Goal: Task Accomplishment & Management: Use online tool/utility

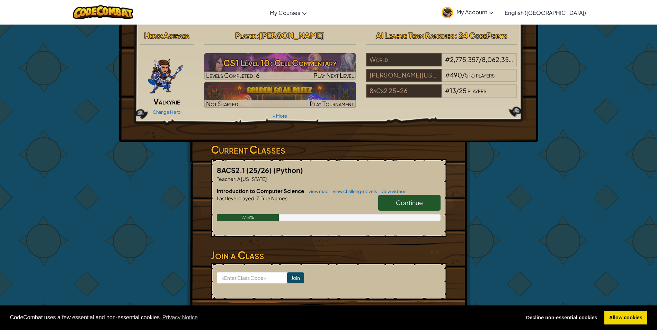
click at [386, 204] on link "Continue" at bounding box center [409, 203] width 62 height 16
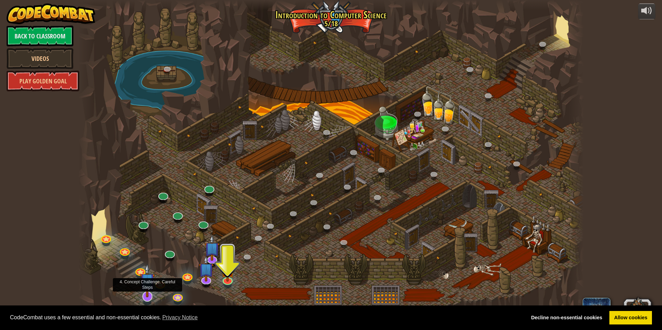
click at [154, 284] on img at bounding box center [147, 281] width 15 height 34
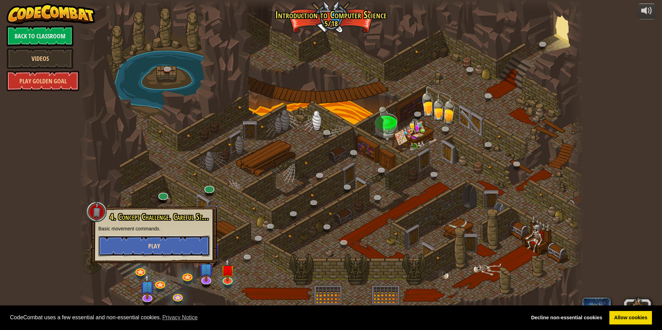
click at [158, 248] on span "Play" at bounding box center [154, 246] width 12 height 9
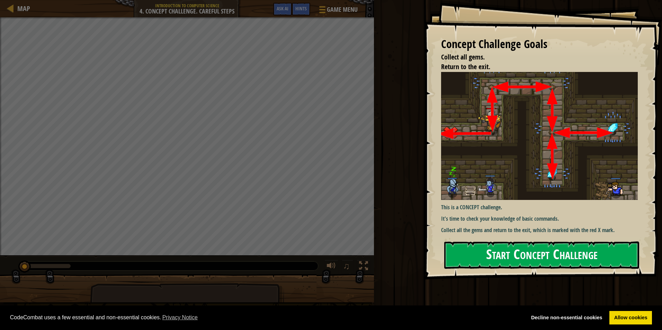
click at [500, 252] on button "Start Concept Challenge" at bounding box center [541, 255] width 195 height 27
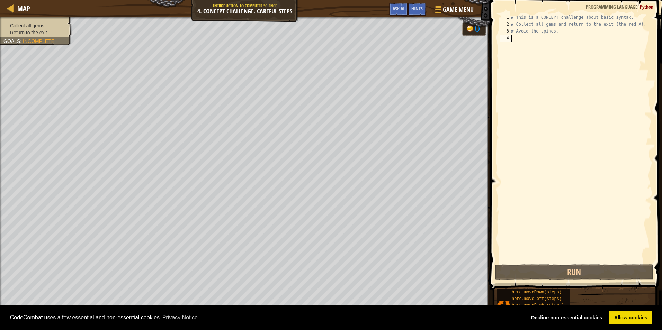
scroll to position [3, 0]
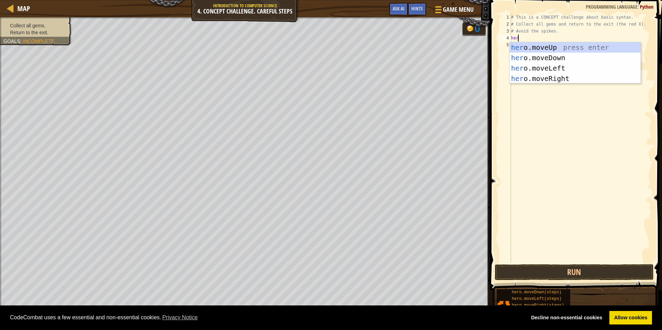
type textarea "hero"
click at [544, 47] on div "hero .moveUp press enter hero .moveDown press enter hero .moveLeft press enter …" at bounding box center [575, 73] width 131 height 62
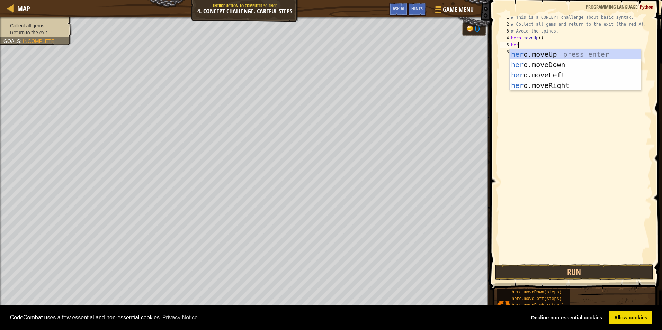
type textarea "hero"
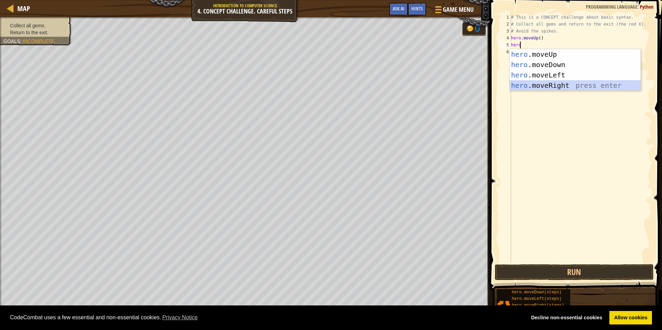
click at [561, 84] on div "hero .moveUp press enter hero .moveDown press enter hero .moveLeft press enter …" at bounding box center [575, 80] width 131 height 62
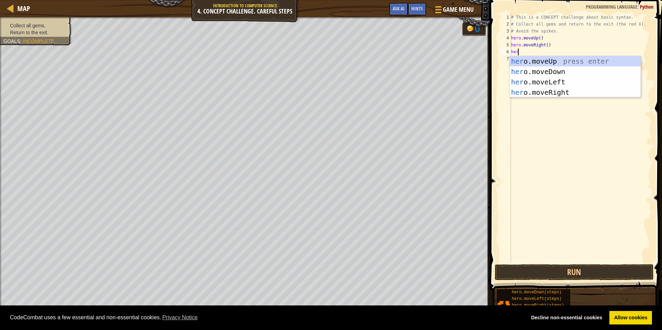
type textarea "hero"
click at [551, 69] on div "hero .moveUp press enter hero .moveDown press enter hero .moveLeft press enter …" at bounding box center [575, 87] width 131 height 62
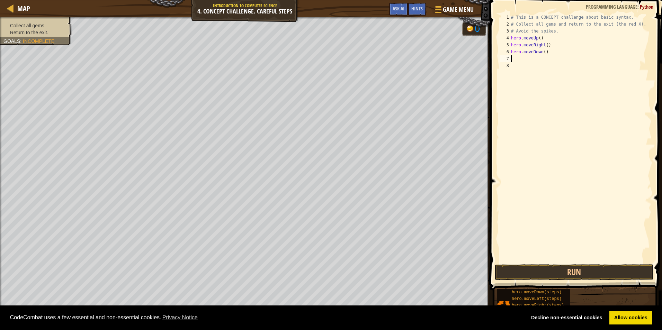
click at [543, 51] on div "# This is a CONCEPT challenge about basic syntax. # Collect all gems and return…" at bounding box center [581, 145] width 142 height 263
type textarea "hero.moveDown(2)"
click at [528, 60] on div "# This is a CONCEPT challenge about basic syntax. # Collect all gems and return…" at bounding box center [581, 145] width 142 height 263
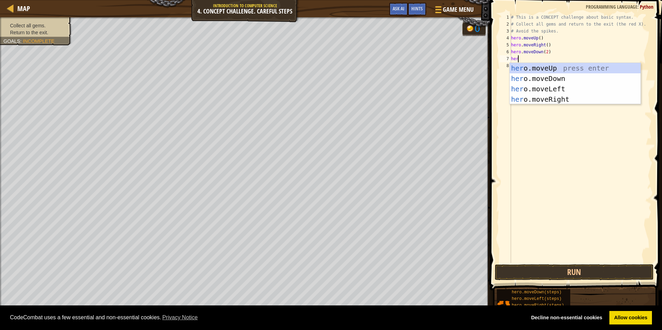
type textarea "hero"
click at [546, 68] on div "hero .moveUp press enter hero .moveDown press enter hero .moveLeft press enter …" at bounding box center [575, 94] width 131 height 62
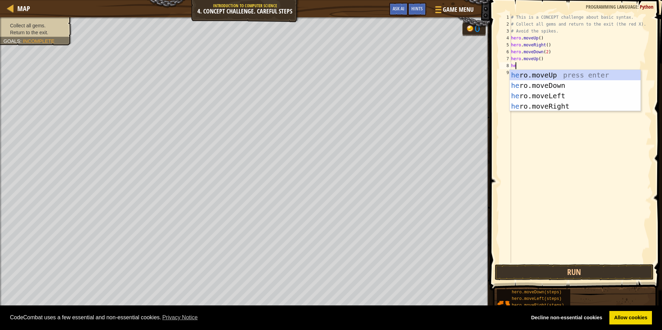
type textarea "her"
click at [562, 104] on div "her o.moveUp press enter her o.moveDown press enter her o.moveLeft press enter …" at bounding box center [575, 101] width 131 height 62
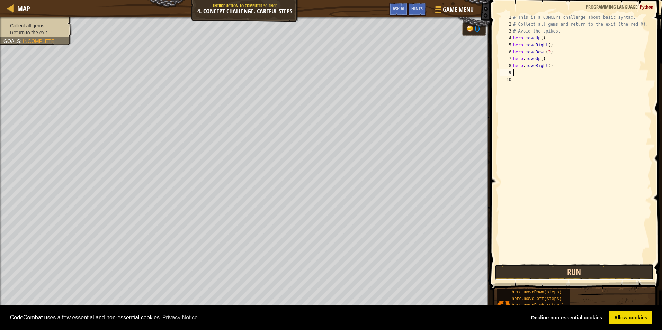
click at [551, 268] on button "Run" at bounding box center [574, 273] width 159 height 16
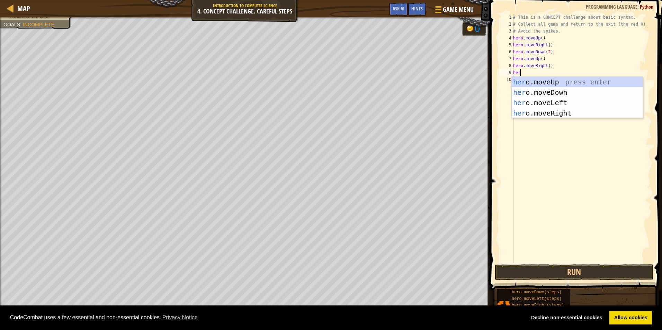
type textarea "hero"
click at [559, 106] on div "hero .moveUp press enter hero .moveDown press enter hero .moveLeft press enter …" at bounding box center [577, 108] width 131 height 62
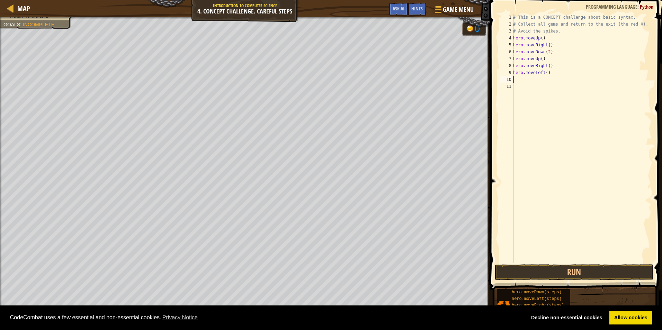
scroll to position [3, 0]
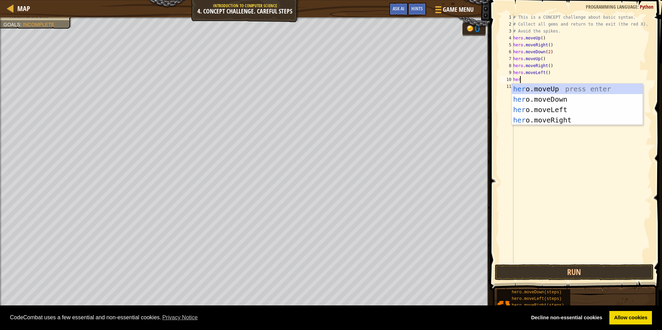
type textarea "hero"
click at [553, 91] on div "hero .moveUp press enter hero .moveDown press enter hero .moveLeft press enter …" at bounding box center [577, 115] width 131 height 62
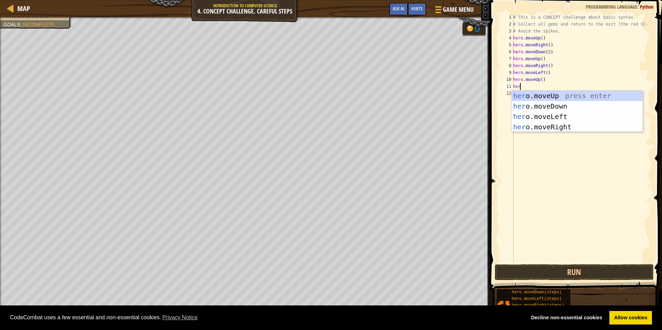
type textarea "hero"
click at [563, 117] on div "hero .moveUp press enter hero .moveDown press enter hero .moveLeft press enter …" at bounding box center [577, 122] width 131 height 62
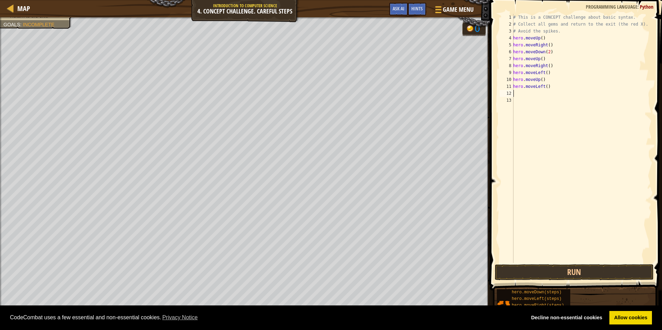
scroll to position [3, 0]
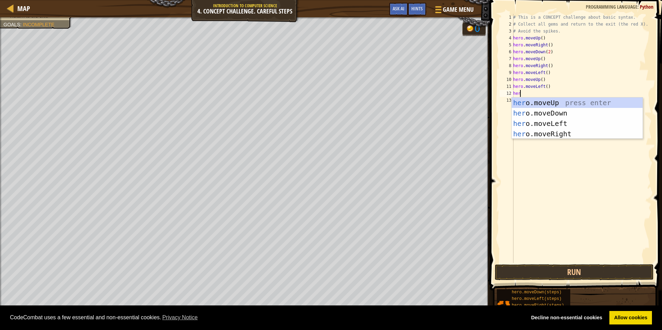
type textarea "hero"
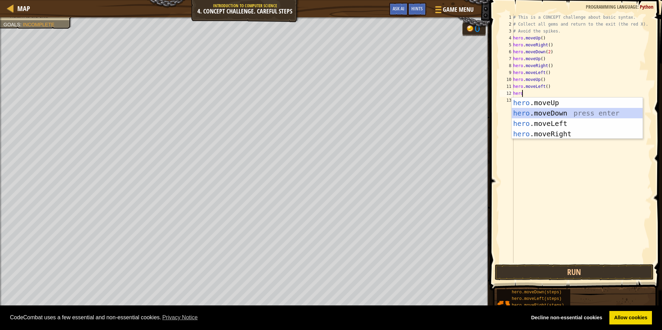
click at [570, 114] on div "hero .moveUp press enter hero .moveDown press enter hero .moveLeft press enter …" at bounding box center [577, 129] width 131 height 62
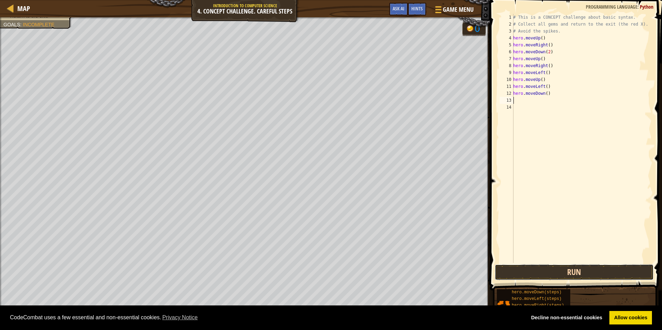
click at [574, 268] on button "Run" at bounding box center [574, 273] width 159 height 16
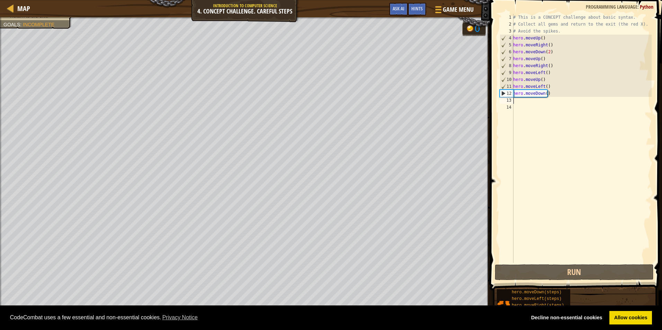
click at [519, 100] on div "# This is a CONCEPT challenge about basic syntax. # Collect all gems and return…" at bounding box center [582, 145] width 140 height 263
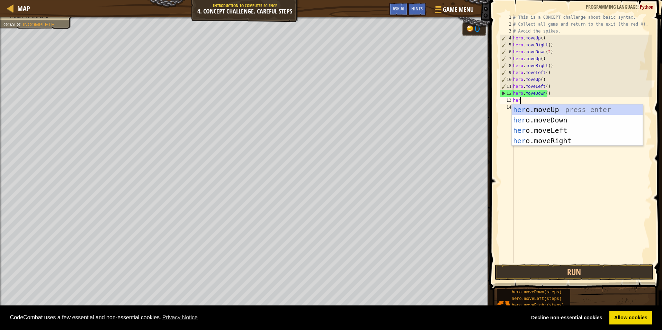
type textarea "hero"
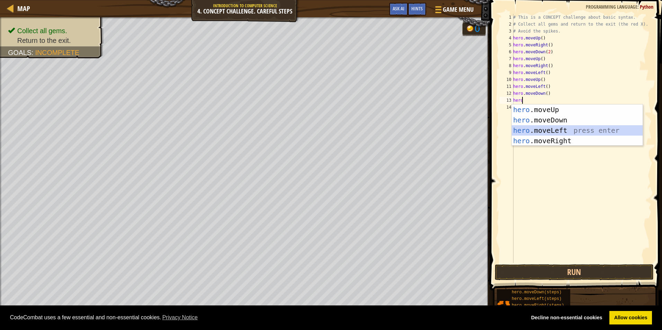
click at [547, 128] on div "hero .moveUp press enter hero .moveDown press enter hero .moveLeft press enter …" at bounding box center [577, 136] width 131 height 62
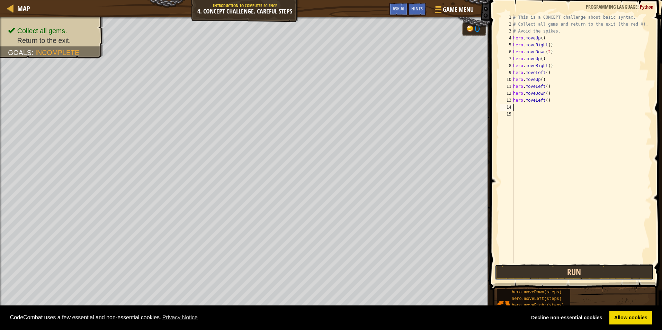
click at [565, 272] on button "Run" at bounding box center [574, 273] width 159 height 16
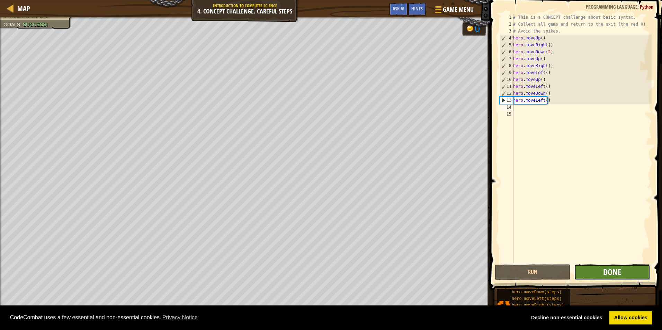
click at [605, 270] on span "Done" at bounding box center [612, 272] width 18 height 11
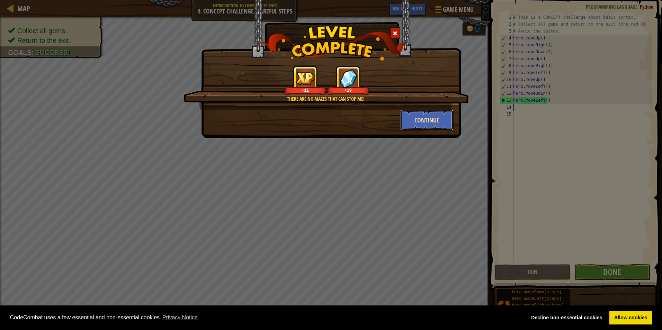
click at [435, 122] on button "Continue" at bounding box center [427, 120] width 54 height 21
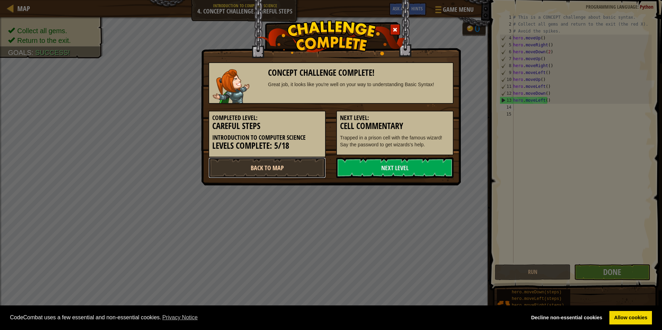
click at [320, 167] on link "Back to Map" at bounding box center [266, 168] width 117 height 21
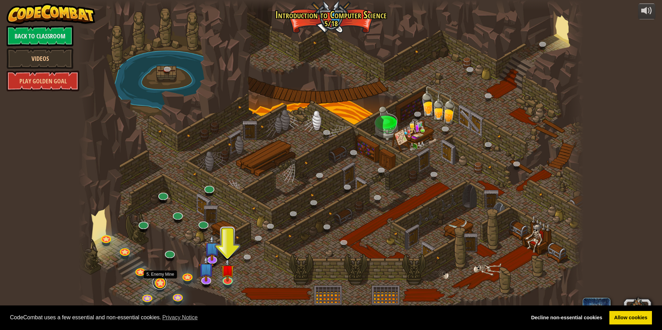
click at [158, 285] on link at bounding box center [160, 283] width 14 height 14
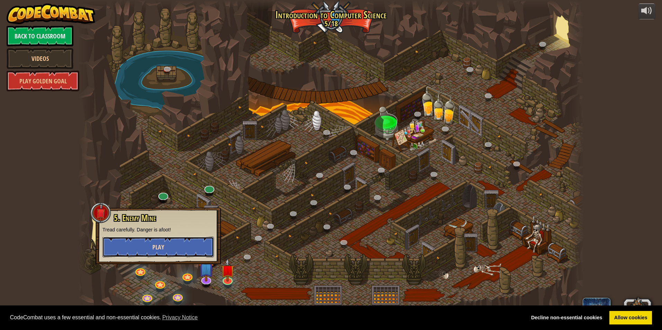
click at [177, 246] on button "Play" at bounding box center [157, 247] width 111 height 21
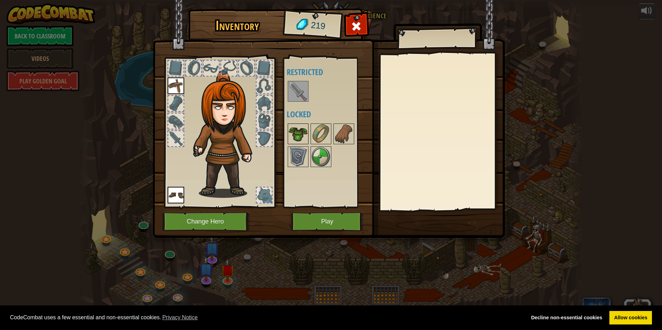
click at [303, 132] on img at bounding box center [297, 133] width 19 height 19
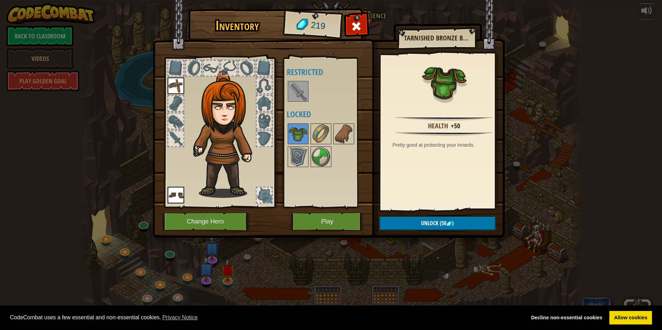
click at [310, 185] on div "Available Equip Equip (double-click to equip) Restricted Locked" at bounding box center [330, 133] width 87 height 144
click at [320, 216] on button "Play" at bounding box center [327, 221] width 72 height 19
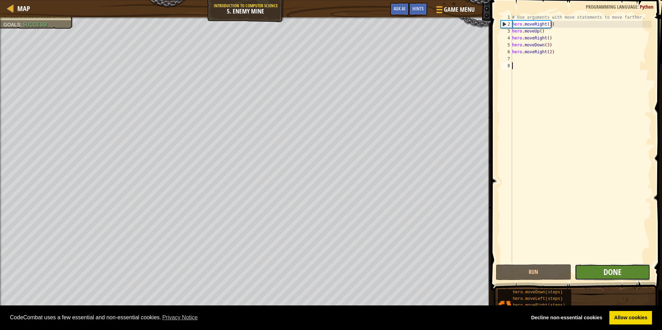
click at [611, 273] on span "Done" at bounding box center [613, 272] width 18 height 11
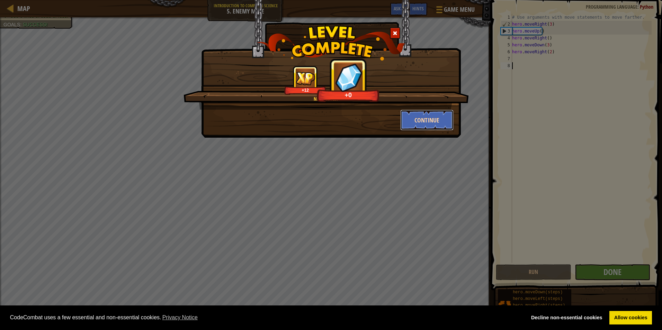
click at [421, 117] on button "Continue" at bounding box center [427, 120] width 54 height 21
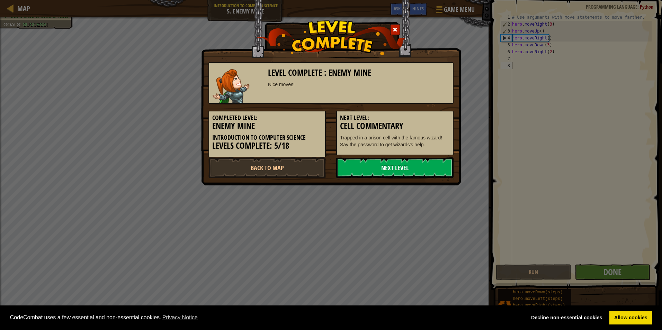
click at [410, 167] on link "Next Level" at bounding box center [394, 168] width 117 height 21
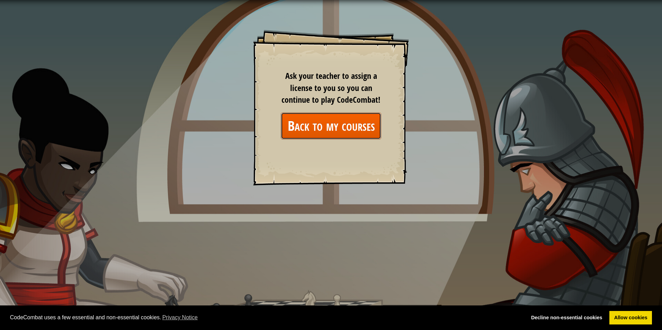
click at [368, 126] on link "Back to my courses" at bounding box center [331, 126] width 100 height 27
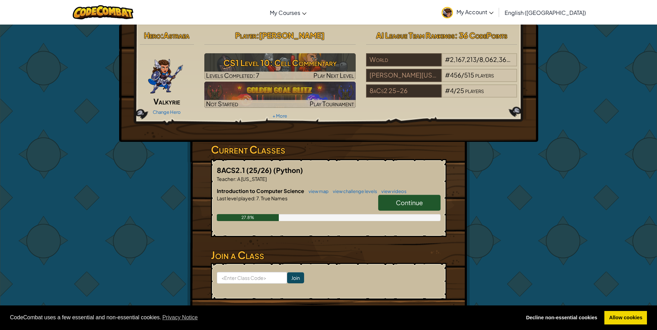
click at [409, 206] on span "Continue" at bounding box center [409, 203] width 27 height 8
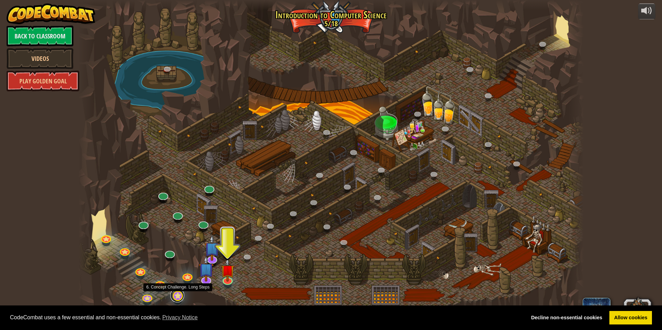
click at [178, 296] on link at bounding box center [177, 296] width 14 height 14
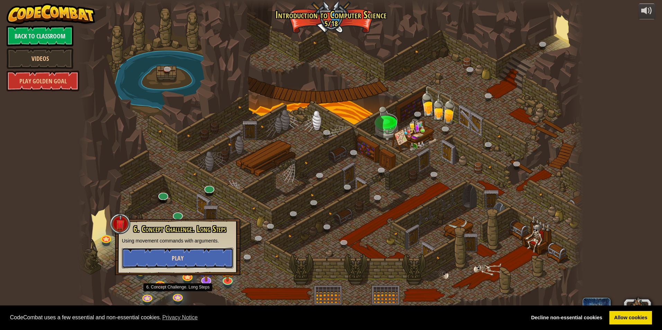
click at [191, 258] on button "Play" at bounding box center [177, 258] width 111 height 21
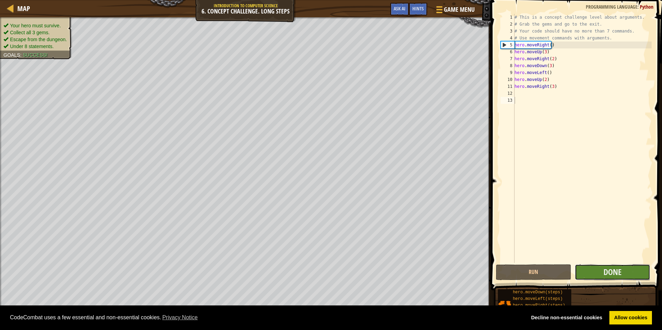
click at [630, 268] on button "Done" at bounding box center [612, 273] width 75 height 16
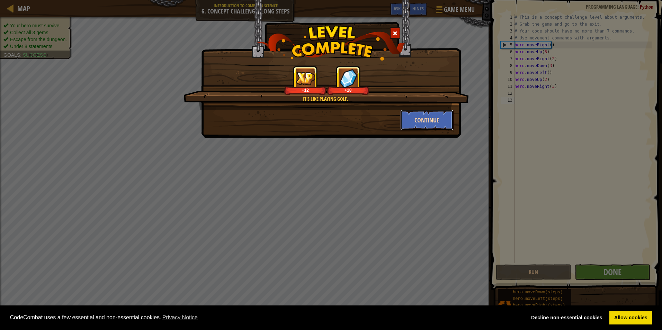
click at [426, 116] on button "Continue" at bounding box center [427, 120] width 54 height 21
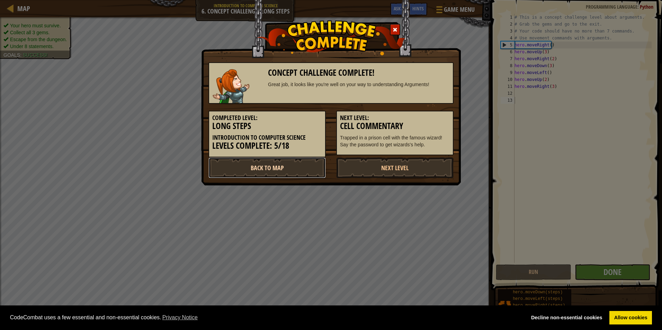
click at [294, 170] on link "Back to Map" at bounding box center [266, 168] width 117 height 21
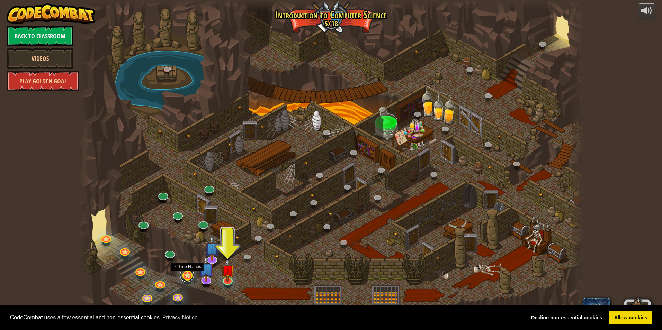
click at [187, 275] on link at bounding box center [187, 275] width 14 height 14
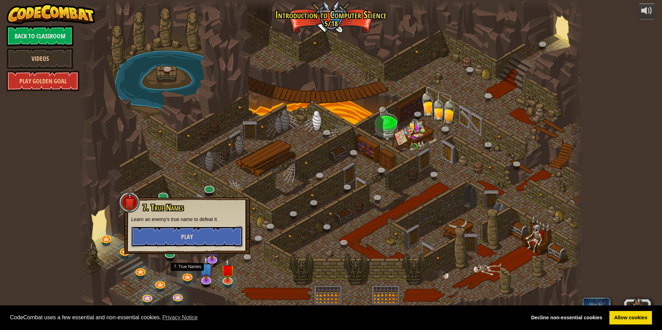
click at [186, 235] on span "Play" at bounding box center [187, 237] width 12 height 9
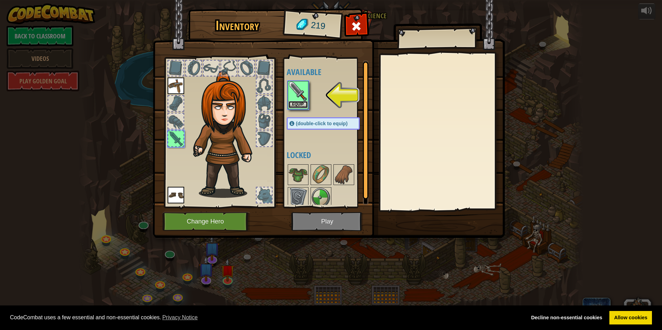
click at [294, 106] on button "Equip" at bounding box center [297, 104] width 19 height 7
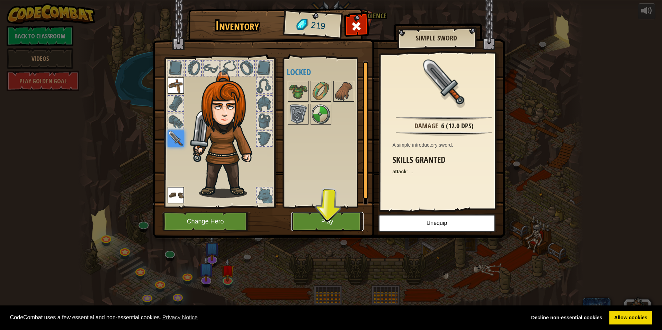
click at [331, 224] on button "Play" at bounding box center [327, 221] width 72 height 19
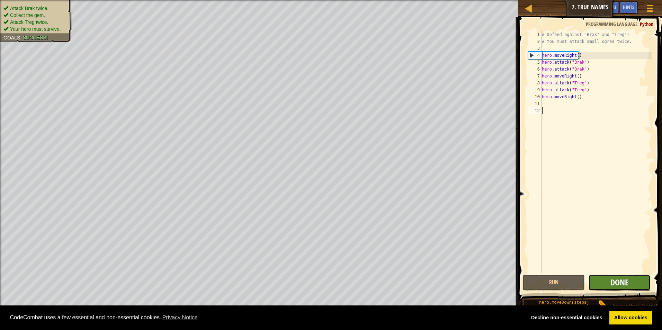
click at [610, 287] on button "Done" at bounding box center [619, 283] width 62 height 16
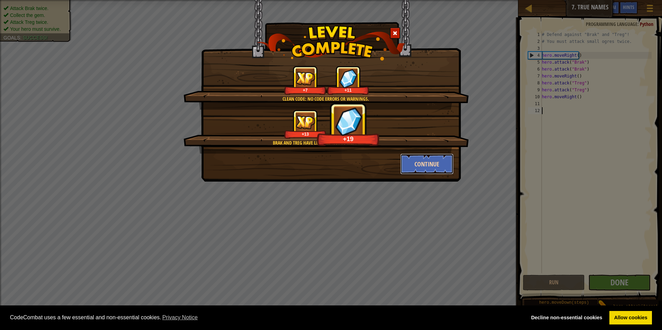
click at [425, 160] on button "Continue" at bounding box center [427, 164] width 54 height 21
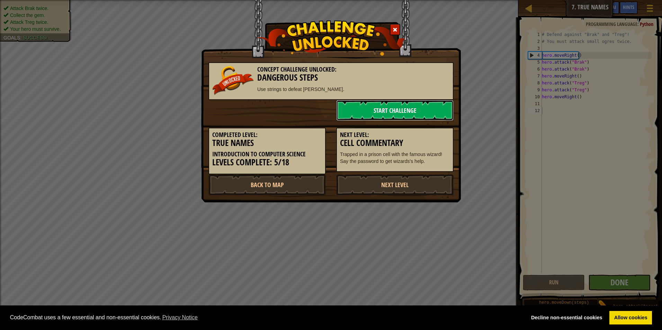
click at [422, 113] on link "Start Challenge" at bounding box center [394, 110] width 117 height 21
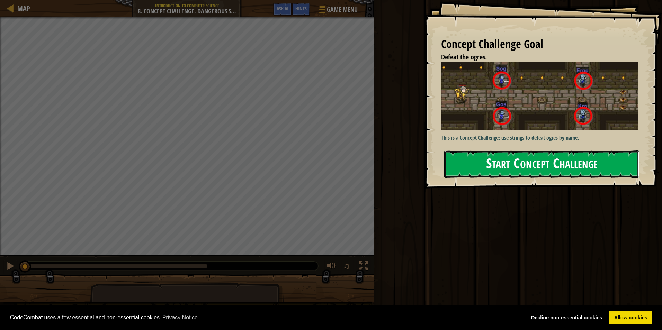
click at [501, 151] on button "Start Concept Challenge" at bounding box center [541, 164] width 195 height 27
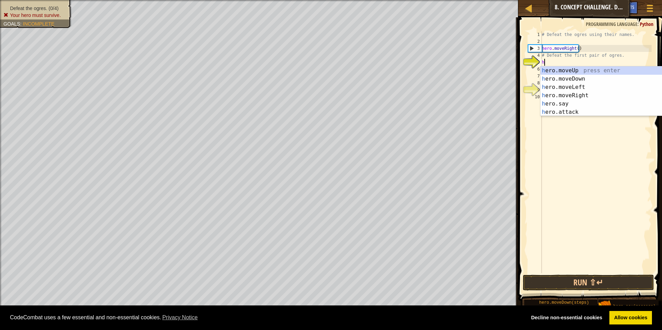
scroll to position [3, 0]
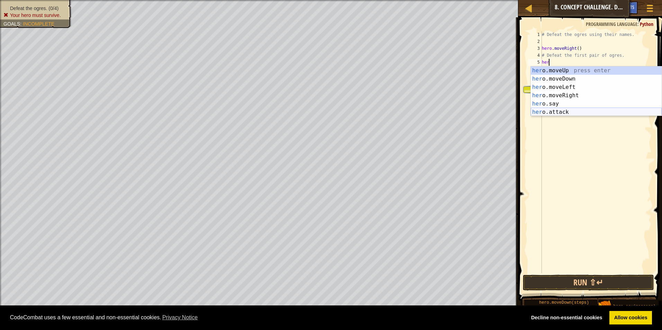
click at [562, 114] on div "her o.moveUp press enter her o.moveDown press enter her o.moveLeft press enter …" at bounding box center [596, 99] width 131 height 66
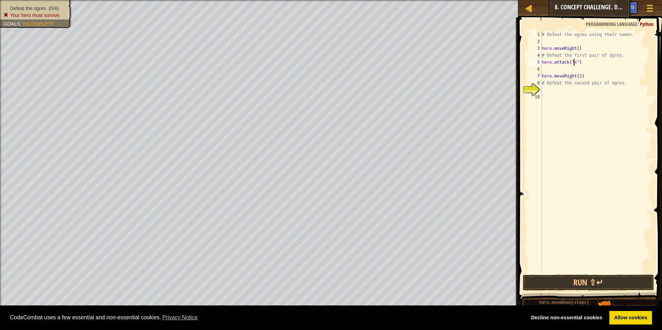
scroll to position [3, 3]
type textarea "hero.attack("sog")"
click at [550, 68] on div "# Defeat the ogres using their names. hero . moveRight ( ) # Defeat the first p…" at bounding box center [596, 159] width 111 height 256
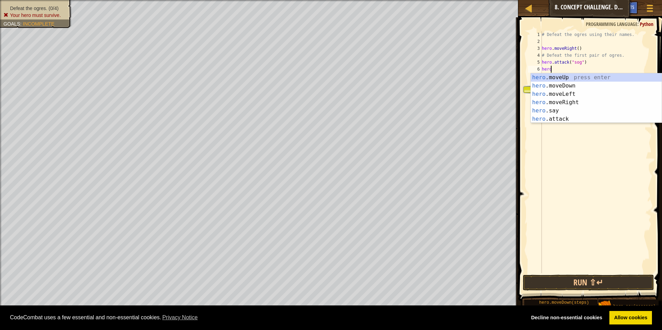
scroll to position [3, 0]
click at [557, 118] on div "hero .moveUp press enter hero .moveDown press enter hero .moveLeft press enter …" at bounding box center [596, 106] width 131 height 66
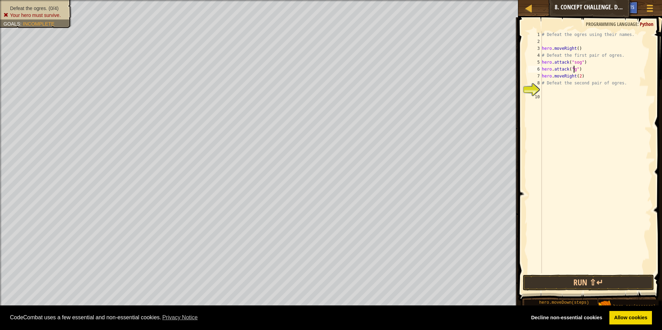
scroll to position [3, 3]
type textarea "hero.attack("gos")"
click at [556, 90] on div "# Defeat the ogres using their names. hero . moveRight ( ) # Defeat the first p…" at bounding box center [596, 159] width 111 height 256
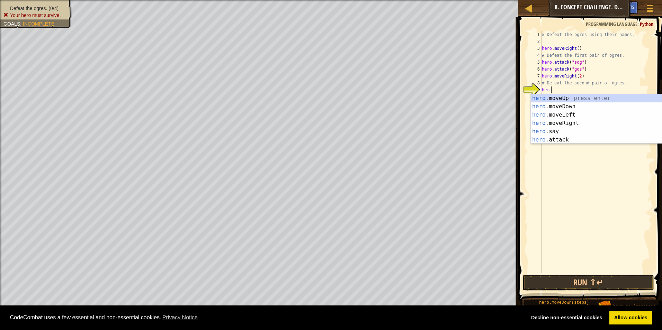
scroll to position [3, 0]
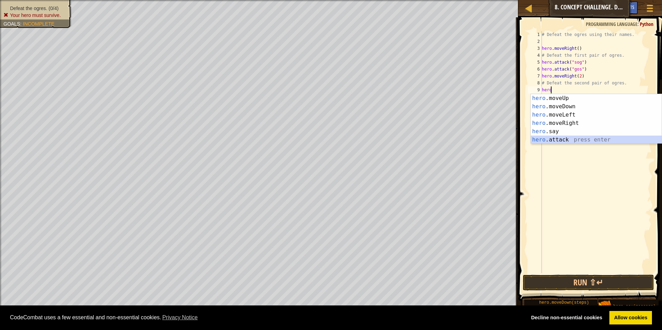
click at [556, 140] on div "hero .moveUp press enter hero .moveDown press enter hero .moveLeft press enter …" at bounding box center [596, 127] width 131 height 66
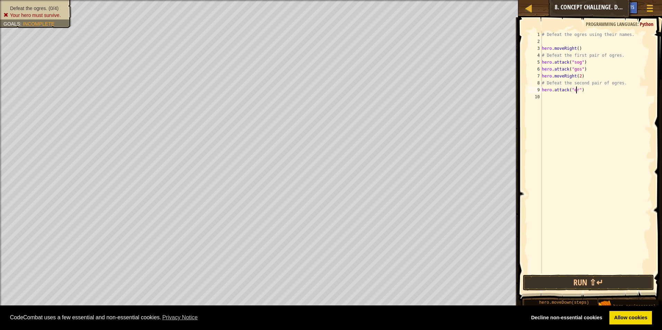
scroll to position [3, 3]
type textarea "hero.attack("ergo")"
click at [563, 99] on div "# Defeat the ogres using their names. hero . moveRight ( ) # Defeat the first p…" at bounding box center [596, 159] width 111 height 256
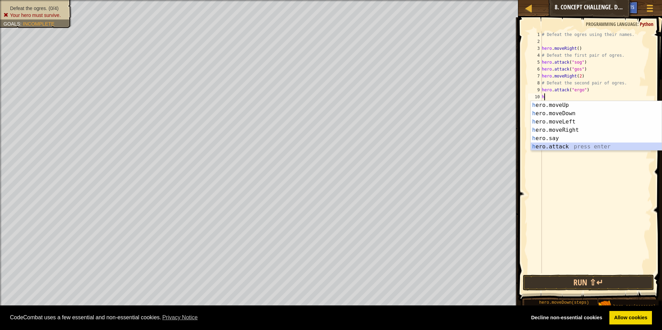
click at [564, 148] on div "h ero.moveUp press enter h ero.moveDown press enter h ero.moveLeft press enter …" at bounding box center [596, 134] width 131 height 66
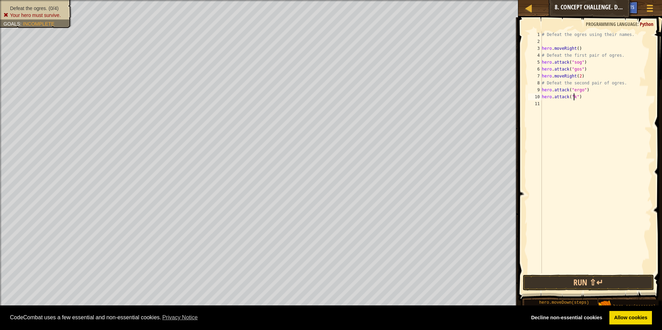
scroll to position [3, 3]
click at [599, 280] on button "Run ⇧↵" at bounding box center [589, 283] width 132 height 16
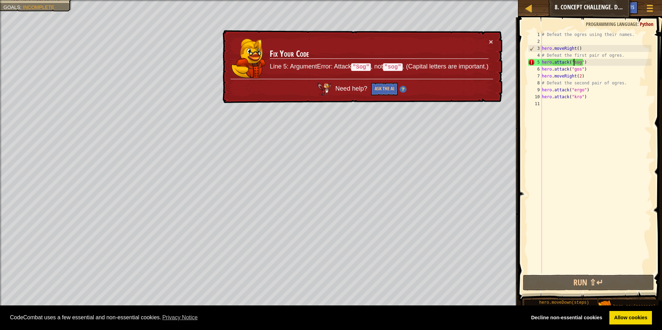
click at [574, 63] on div "# Defeat the ogres using their names. hero . moveRight ( ) # Defeat the first p…" at bounding box center [596, 159] width 111 height 256
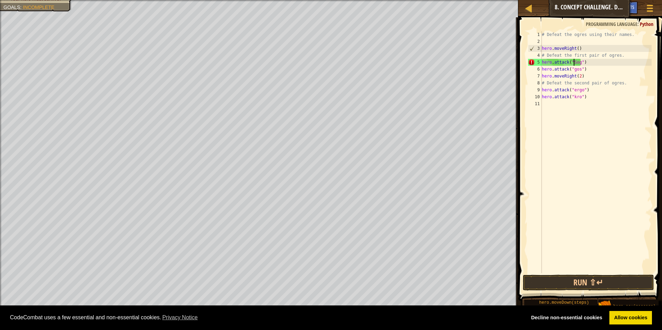
scroll to position [3, 2]
click at [574, 69] on div "# Defeat the ogres using their names. hero . moveRight ( ) # Defeat the first p…" at bounding box center [596, 159] width 111 height 256
click at [575, 88] on div "# Defeat the ogres using their names. hero . moveRight ( ) # Defeat the first p…" at bounding box center [596, 159] width 111 height 256
click at [575, 96] on div "# Defeat the ogres using their names. hero . moveRight ( ) # Defeat the first p…" at bounding box center [596, 159] width 111 height 256
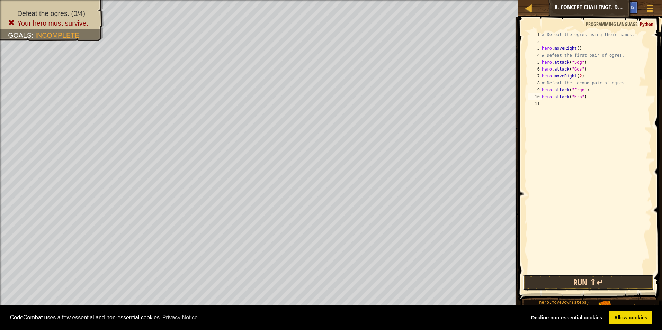
click at [580, 282] on button "Run ⇧↵" at bounding box center [589, 283] width 132 height 16
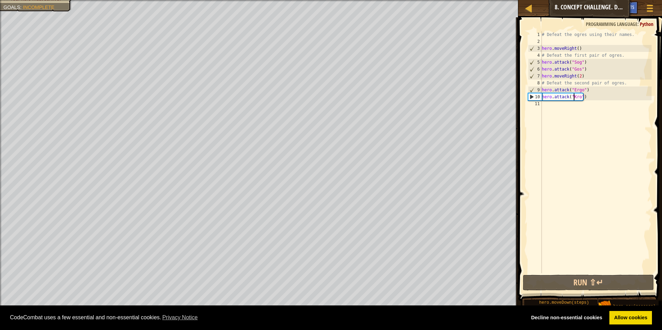
click at [579, 61] on div "# Defeat the ogres using their names. hero . moveRight ( ) # Defeat the first p…" at bounding box center [596, 159] width 111 height 256
click at [582, 60] on div "# Defeat the ogres using their names. hero . moveRight ( ) # Defeat the first p…" at bounding box center [596, 159] width 111 height 256
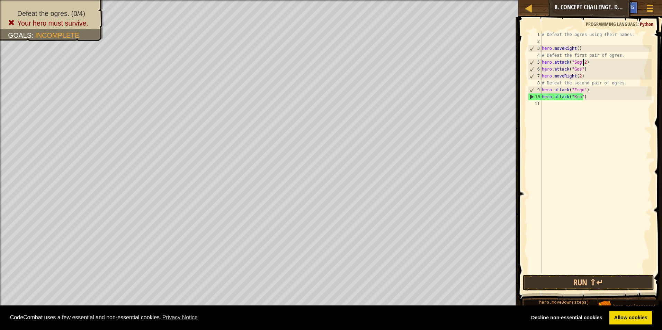
scroll to position [3, 3]
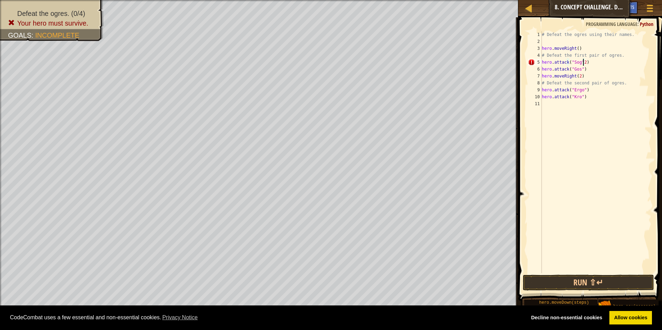
type textarea "hero.attack("Sog")"
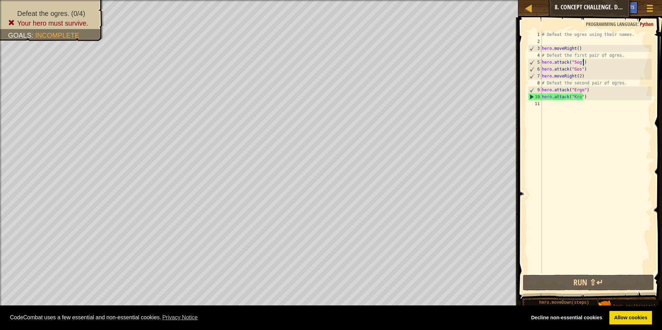
click at [589, 61] on div "# Defeat the ogres using their names. hero . moveRight ( ) # Defeat the first p…" at bounding box center [596, 159] width 111 height 256
click at [583, 108] on div "# Defeat the ogres using their names. hero . moveRight ( ) # Defeat the first p…" at bounding box center [596, 159] width 111 height 256
click at [585, 64] on div "# Defeat the ogres using their names. hero . moveRight ( ) # Defeat the first p…" at bounding box center [596, 159] width 111 height 256
type textarea "hero.attack("Sog")"
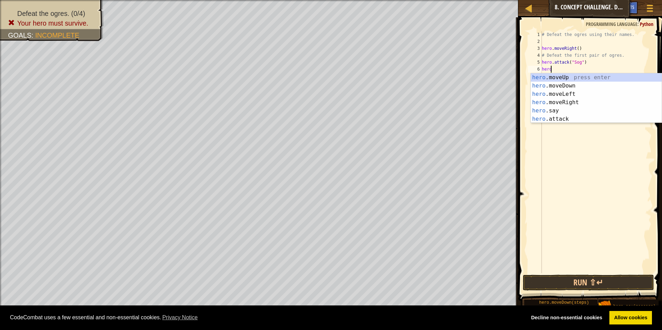
scroll to position [3, 0]
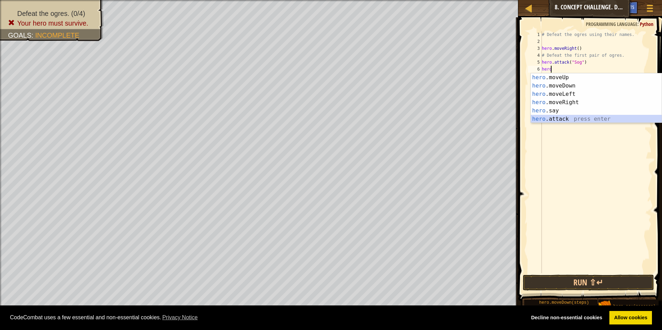
click at [558, 117] on div "hero .moveUp press enter hero .moveDown press enter hero .moveLeft press enter …" at bounding box center [596, 106] width 131 height 66
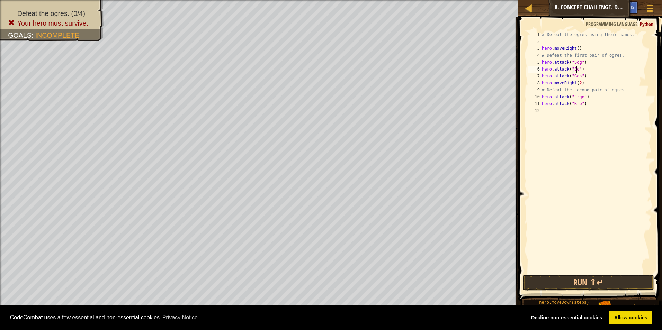
scroll to position [3, 3]
click at [590, 78] on div "# Defeat the ogres using their names. hero . moveRight ( ) # Defeat the first p…" at bounding box center [596, 159] width 111 height 256
type textarea "hero.attack("Gos")"
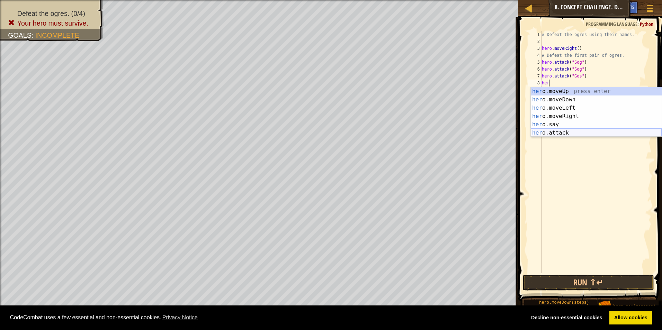
click at [562, 136] on div "her o.moveUp press enter her o.moveDown press enter her o.moveLeft press enter …" at bounding box center [596, 120] width 131 height 66
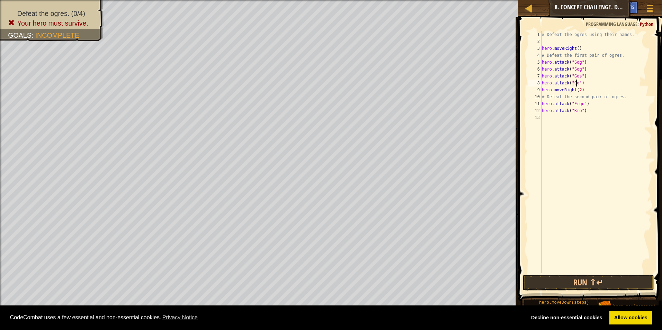
scroll to position [3, 3]
click at [592, 105] on div "# Defeat the ogres using their names. hero . moveRight ( ) # Defeat the first p…" at bounding box center [596, 159] width 111 height 256
type textarea "hero.attack("Ergo")"
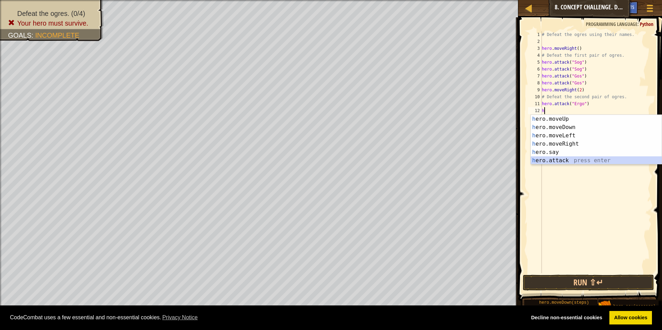
click at [564, 161] on div "h ero.moveUp press enter h ero.moveDown press enter h ero.moveLeft press enter …" at bounding box center [596, 148] width 131 height 66
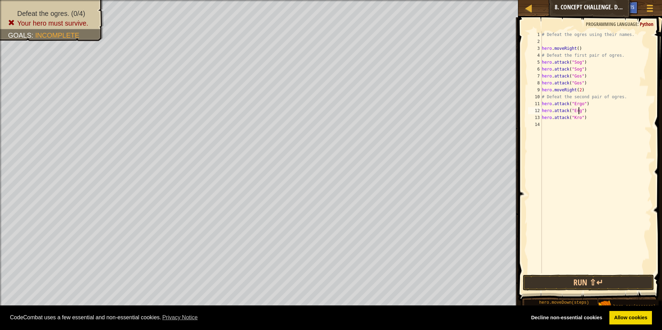
scroll to position [3, 3]
click at [589, 117] on div "# Defeat the ogres using their names. hero . moveRight ( ) # Defeat the first p…" at bounding box center [596, 159] width 111 height 256
type textarea "hero.attack("Kro")"
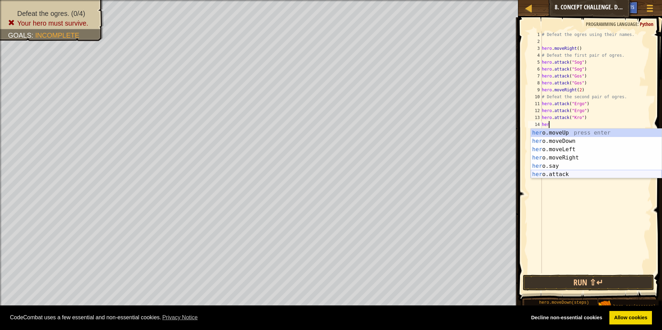
click at [577, 173] on div "her o.moveUp press enter her o.moveDown press enter her o.moveLeft press enter …" at bounding box center [596, 162] width 131 height 66
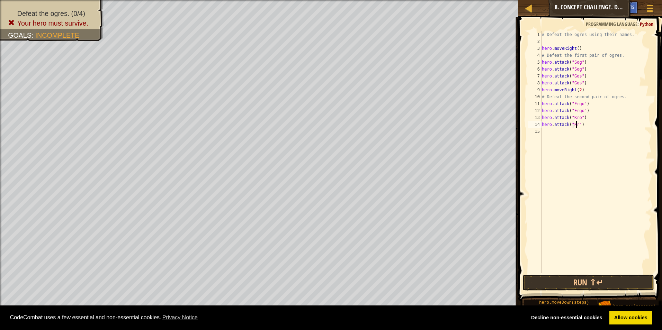
scroll to position [3, 3]
type textarea "hero.attack("Kro")"
click at [588, 283] on button "Run ⇧↵" at bounding box center [589, 283] width 132 height 16
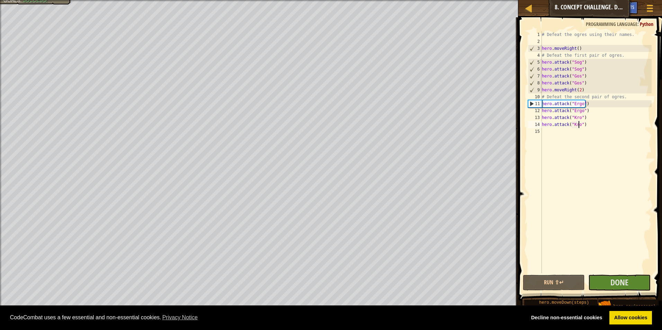
click at [542, 133] on div "# Defeat the ogres using their names. hero . moveRight ( ) # Defeat the first p…" at bounding box center [596, 159] width 111 height 256
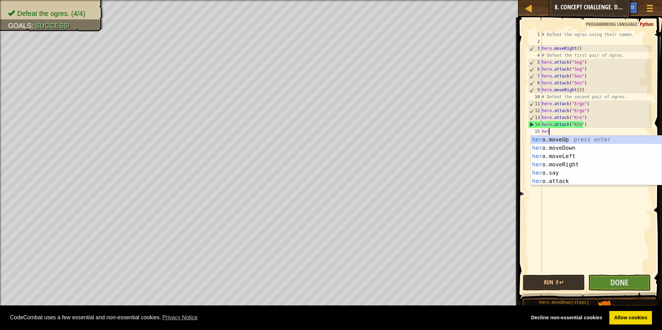
scroll to position [3, 0]
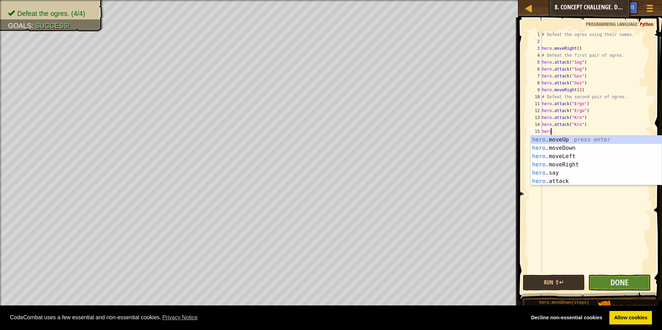
type textarea "hero"
click at [633, 284] on button "Done" at bounding box center [619, 283] width 62 height 16
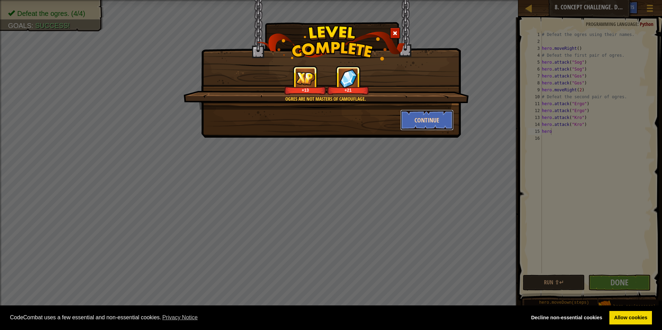
click at [436, 123] on button "Continue" at bounding box center [427, 120] width 54 height 21
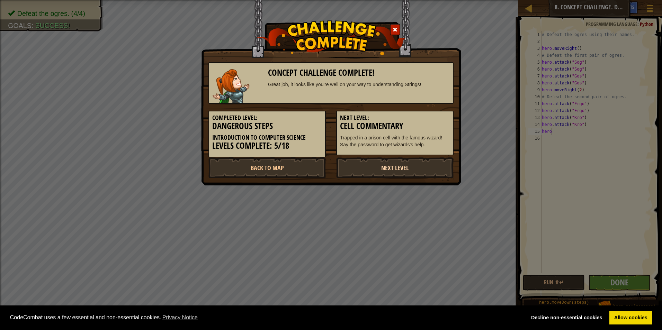
click at [389, 169] on link "Next Level" at bounding box center [394, 168] width 117 height 21
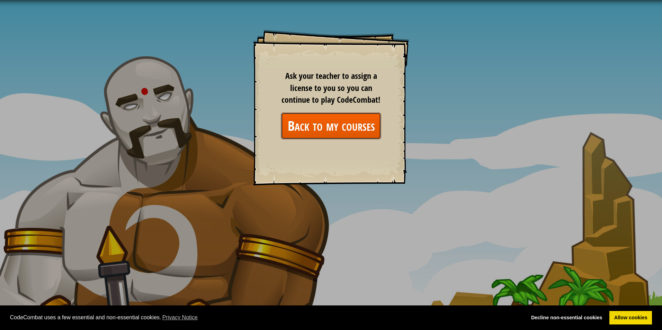
click at [349, 128] on link "Back to my courses" at bounding box center [331, 126] width 100 height 27
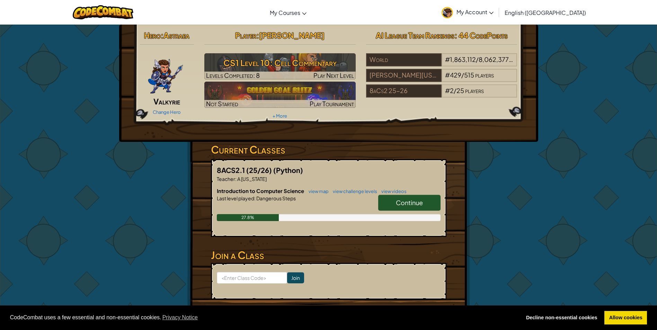
click at [410, 198] on link "Continue" at bounding box center [409, 203] width 62 height 16
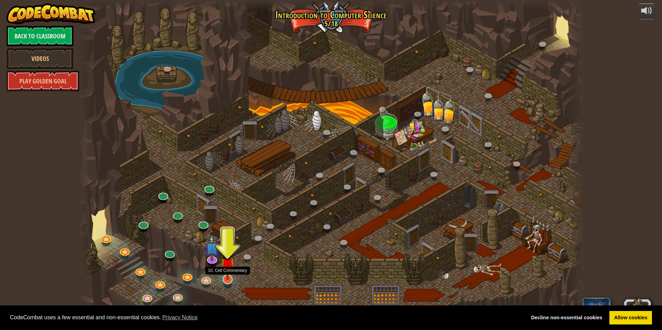
click at [226, 279] on img at bounding box center [228, 264] width 14 height 31
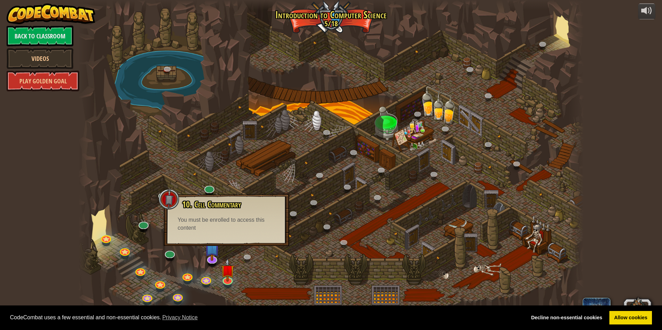
click at [240, 257] on div at bounding box center [331, 165] width 506 height 330
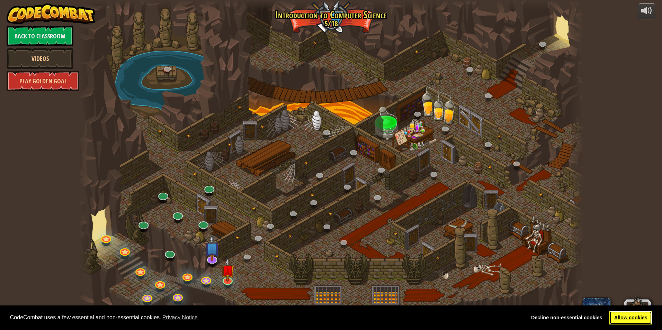
click at [627, 317] on link "Allow cookies" at bounding box center [630, 318] width 43 height 14
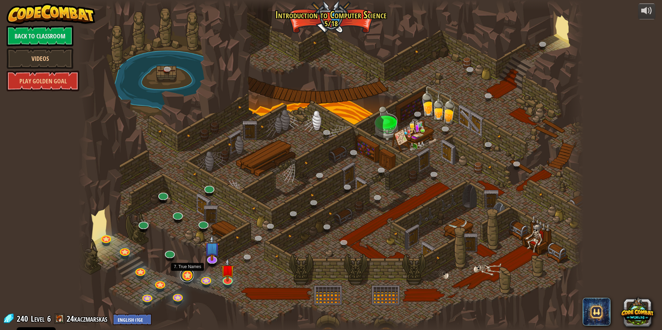
click at [183, 276] on link at bounding box center [187, 275] width 14 height 14
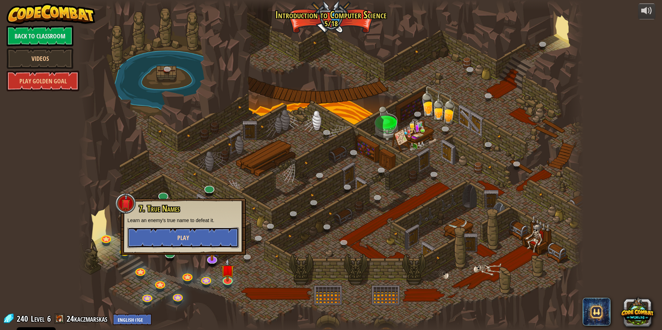
click at [210, 238] on button "Play" at bounding box center [182, 238] width 111 height 21
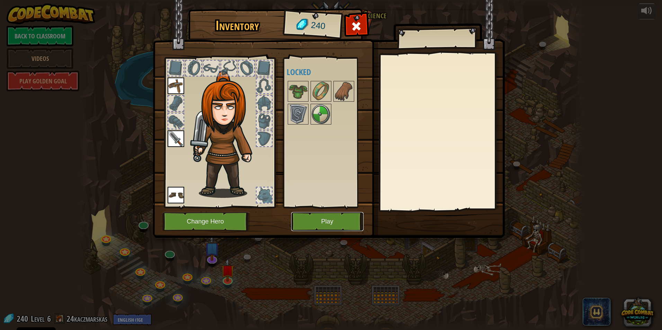
click at [333, 220] on button "Play" at bounding box center [327, 221] width 72 height 19
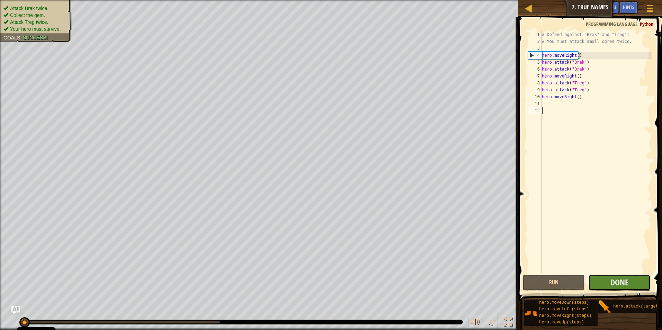
click at [602, 282] on button "Done" at bounding box center [619, 283] width 62 height 16
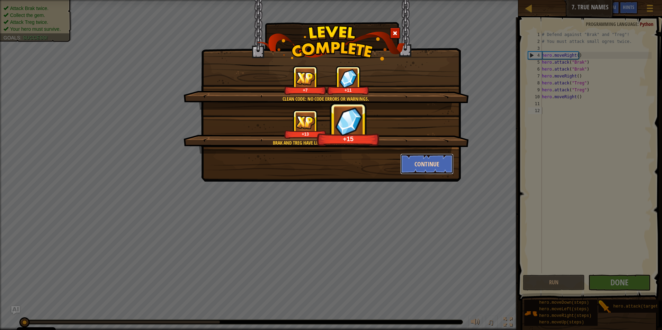
click at [422, 167] on button "Continue" at bounding box center [427, 164] width 54 height 21
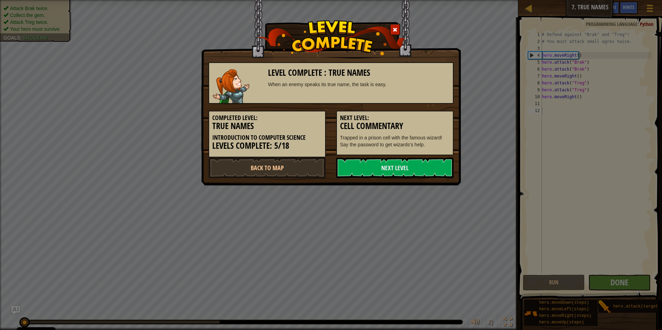
click at [422, 167] on link "Next Level" at bounding box center [394, 168] width 117 height 21
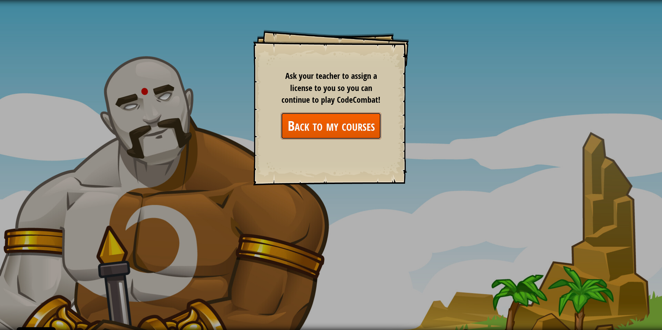
click at [364, 129] on link "Back to my courses" at bounding box center [331, 126] width 100 height 27
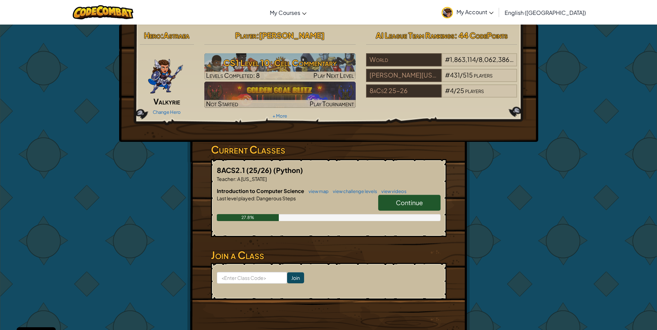
click at [497, 17] on link "My Account" at bounding box center [467, 12] width 59 height 22
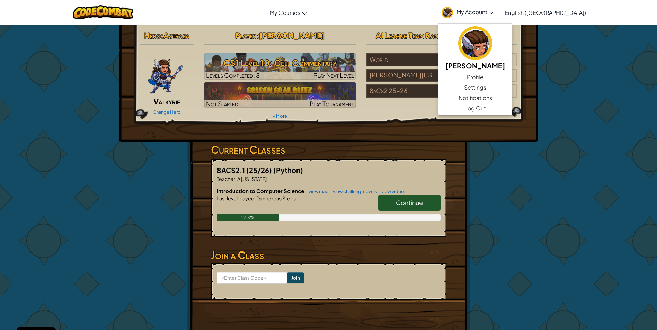
click at [501, 139] on div "Hero : Astraea Valkyrie Change Hero Player : [PERSON_NAME] CS1 Level 10: Cell C…" at bounding box center [328, 83] width 419 height 117
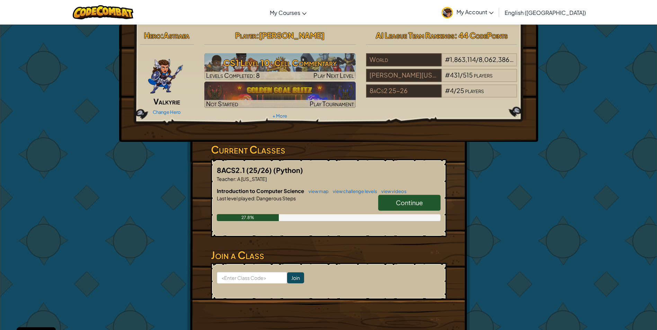
click at [416, 198] on link "Continue" at bounding box center [409, 203] width 62 height 16
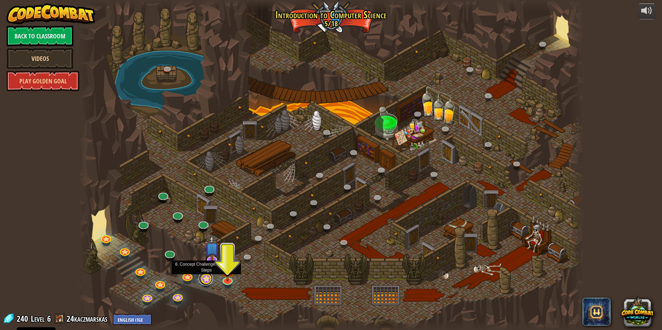
click at [211, 277] on link at bounding box center [206, 279] width 14 height 14
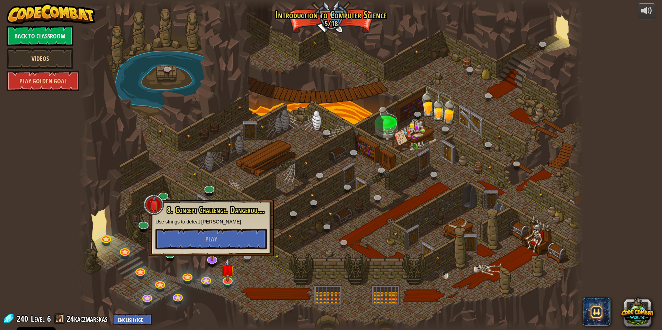
click at [259, 292] on div at bounding box center [331, 165] width 506 height 330
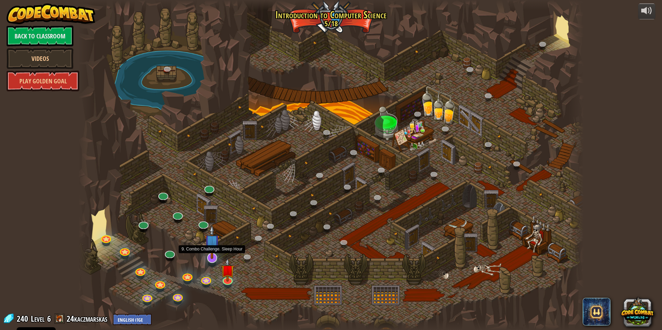
click at [211, 257] on img at bounding box center [212, 242] width 15 height 34
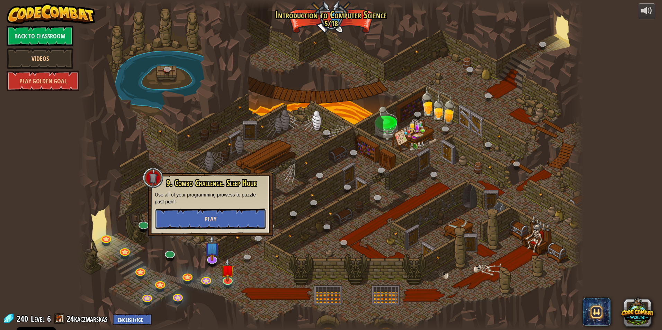
click at [235, 217] on button "Play" at bounding box center [210, 219] width 111 height 21
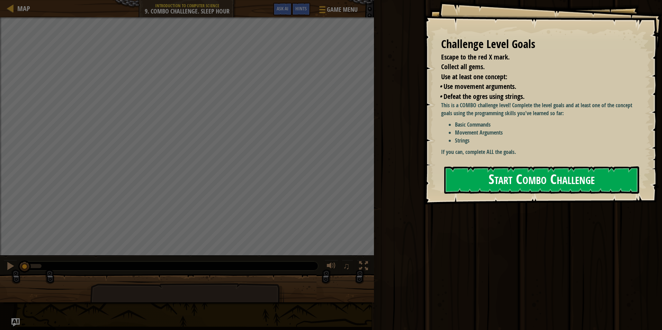
click at [536, 184] on button "Start Combo Challenge" at bounding box center [541, 180] width 195 height 27
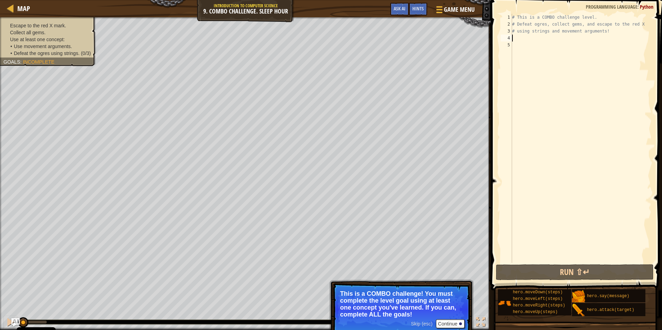
click at [515, 37] on div "# This is a COMBO challenge level. # Defeat [PERSON_NAME], collect gems, and es…" at bounding box center [581, 145] width 141 height 263
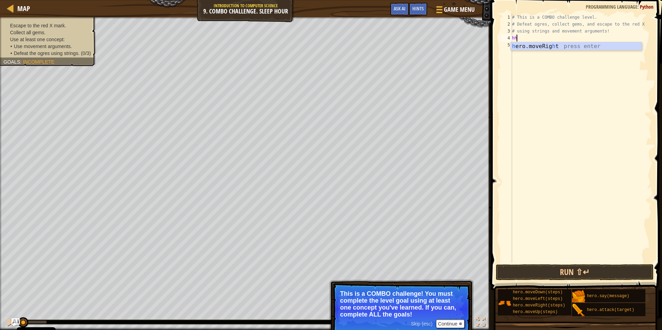
type textarea "h"
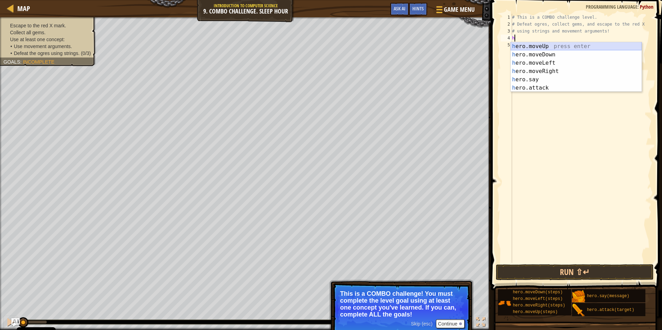
click at [552, 47] on div "h ero.moveUp press enter h ero.moveDown press enter h ero.moveLeft press enter …" at bounding box center [576, 75] width 131 height 66
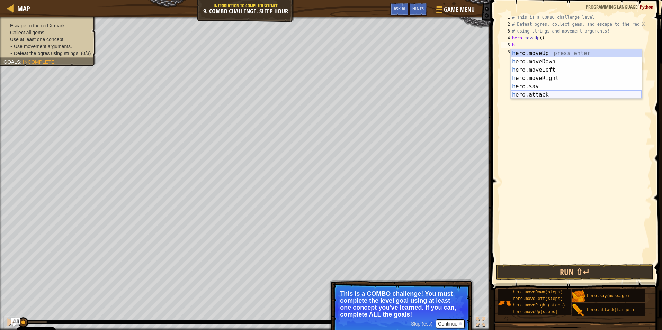
click at [546, 97] on div "h ero.moveUp press enter h ero.moveDown press enter h ero.moveLeft press enter …" at bounding box center [576, 82] width 131 height 66
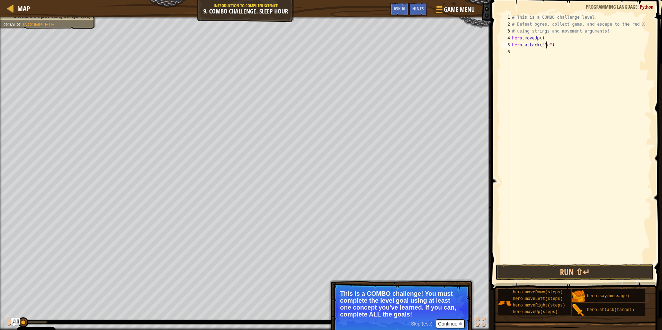
scroll to position [3, 3]
type textarea "hero.attack("Rexxar")"
click at [540, 54] on div "# This is a COMBO challenge level. # Defeat [PERSON_NAME], collect gems, and es…" at bounding box center [581, 145] width 141 height 263
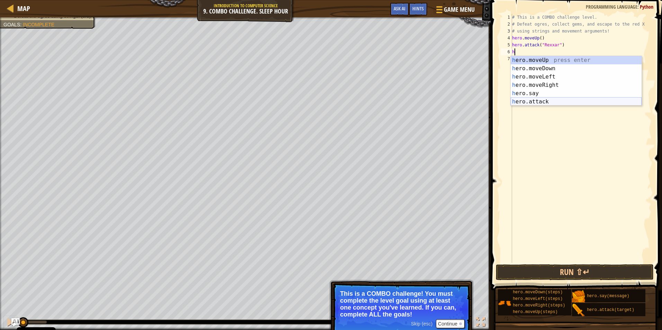
click at [551, 100] on div "h ero.moveUp press enter h ero.moveDown press enter h ero.moveLeft press enter …" at bounding box center [576, 89] width 131 height 66
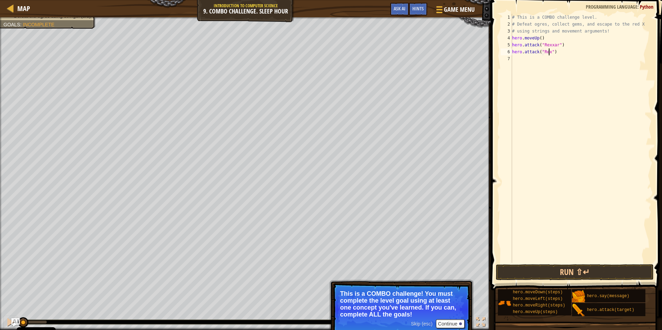
scroll to position [3, 3]
type textarea "hero.attack("Rexxar")"
click at [533, 58] on div "# This is a COMBO challenge level. # Defeat [PERSON_NAME], collect gems, and es…" at bounding box center [581, 145] width 141 height 263
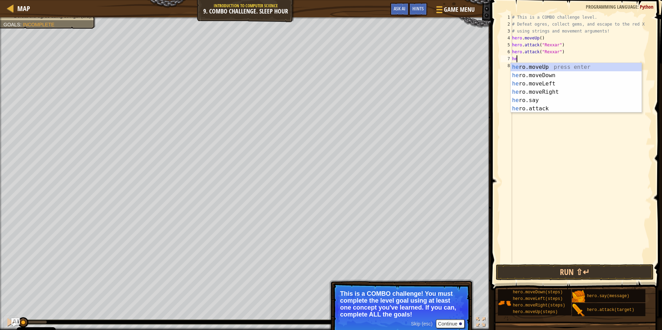
type textarea "her"
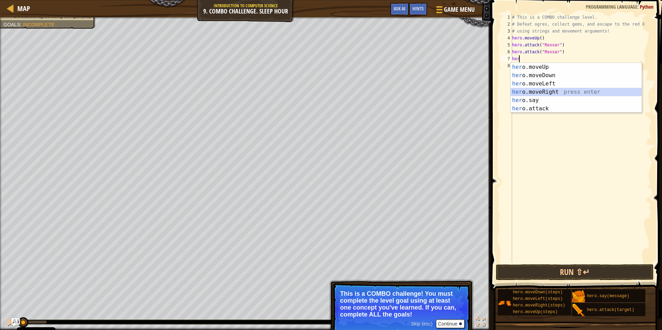
click at [552, 94] on div "her o.moveUp press enter her o.moveDown press enter her o.moveLeft press enter …" at bounding box center [576, 96] width 131 height 66
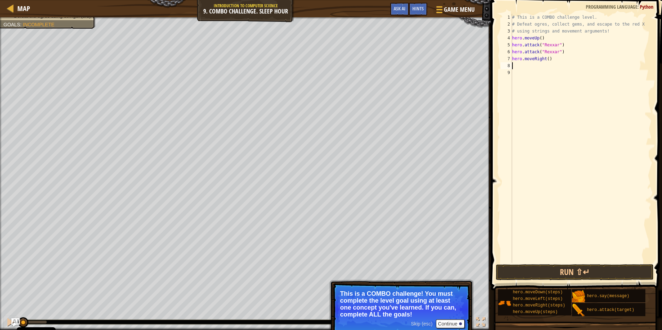
click at [553, 57] on div "# This is a COMBO challenge level. # Defeat [PERSON_NAME], collect gems, and es…" at bounding box center [581, 145] width 141 height 263
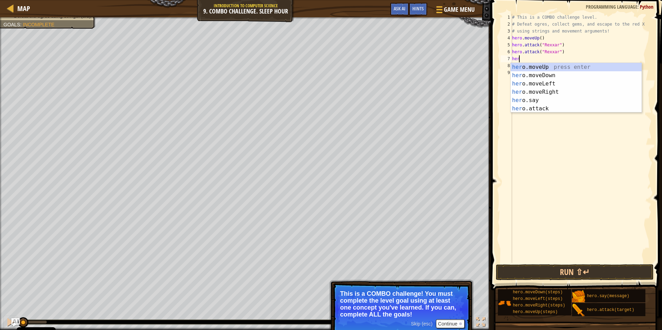
click at [573, 47] on div "# This is a COMBO challenge level. # Defeat [PERSON_NAME], collect gems, and es…" at bounding box center [581, 145] width 141 height 263
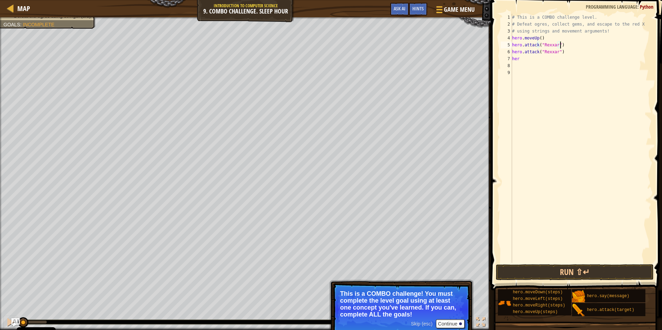
click at [541, 38] on div "# This is a COMBO challenge level. # Defeat [PERSON_NAME], collect gems, and es…" at bounding box center [581, 145] width 141 height 263
click at [536, 38] on div "# This is a COMBO challenge level. # Defeat [PERSON_NAME], collect gems, and es…" at bounding box center [581, 145] width 141 height 263
click at [537, 39] on div "# This is a COMBO challenge level. # Defeat [PERSON_NAME], collect gems, and es…" at bounding box center [581, 145] width 141 height 263
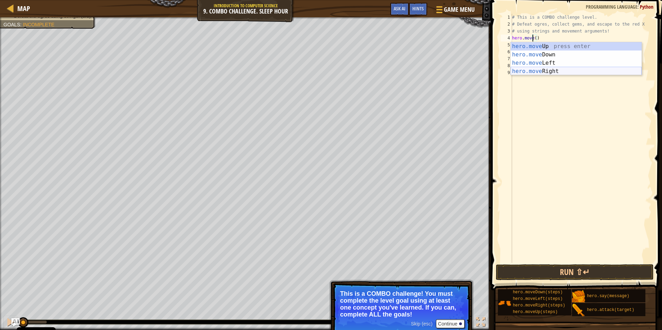
click at [551, 73] on div "hero.move Up press enter hero.move Down press enter hero.move Left press enter …" at bounding box center [576, 67] width 131 height 50
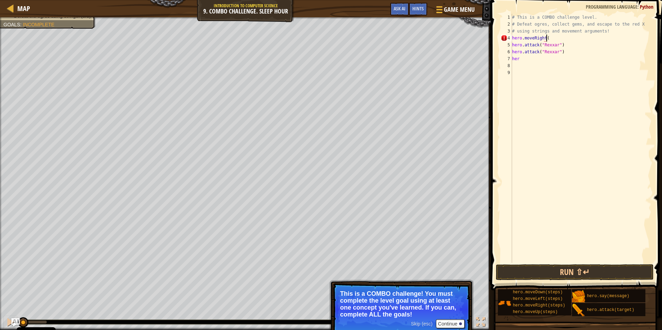
scroll to position [3, 3]
click at [554, 44] on div "# This is a COMBO challenge level. # Defeat [PERSON_NAME], collect gems, and es…" at bounding box center [581, 145] width 141 height 263
click at [555, 44] on div "# This is a COMBO challenge level. # Defeat [PERSON_NAME], collect gems, and es…" at bounding box center [581, 145] width 141 height 263
click at [538, 42] on div "# This is a COMBO challenge level. # Defeat [PERSON_NAME], collect gems, and es…" at bounding box center [581, 145] width 141 height 263
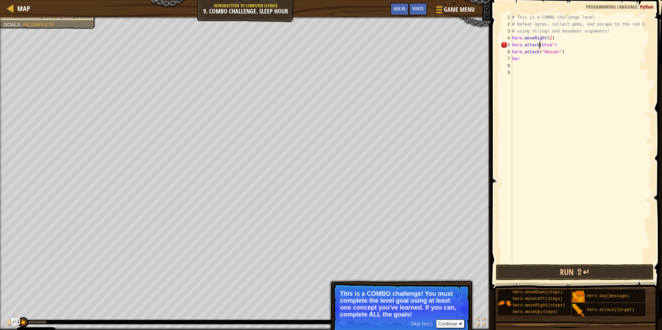
click at [540, 42] on div "# This is a COMBO challenge level. # Defeat [PERSON_NAME], collect gems, and es…" at bounding box center [581, 145] width 141 height 263
click at [555, 51] on div "# This is a COMBO challenge level. # Defeat [PERSON_NAME], collect gems, and es…" at bounding box center [581, 145] width 141 height 263
click at [524, 58] on div "# This is a COMBO challenge level. # Defeat [PERSON_NAME], collect gems, and es…" at bounding box center [581, 145] width 141 height 263
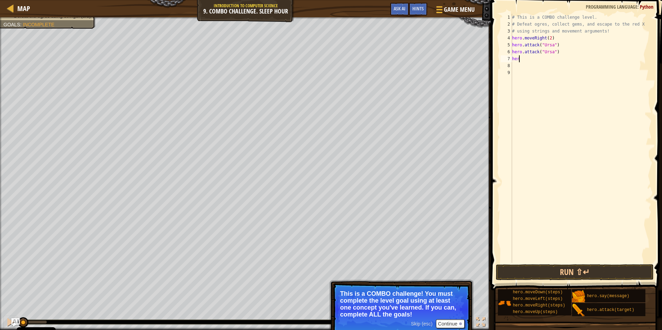
scroll to position [3, 0]
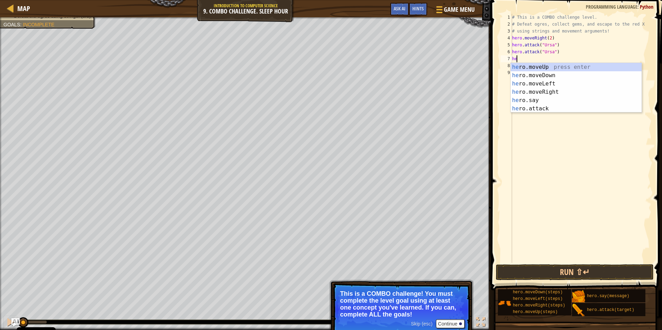
type textarea "h"
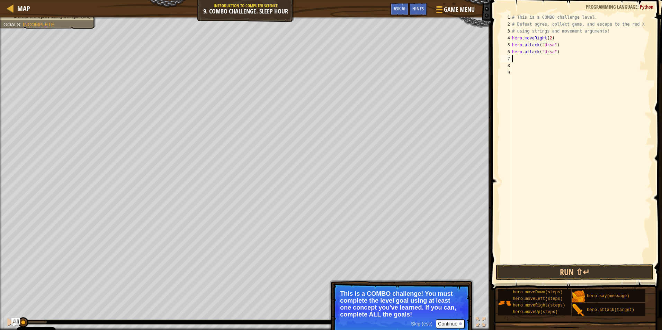
type textarea "h"
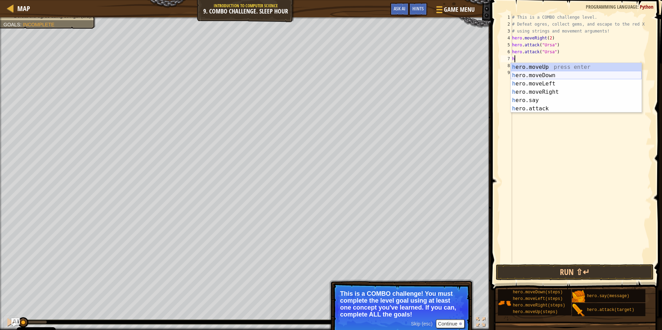
click at [550, 76] on div "h ero.moveUp press enter h ero.moveDown press enter h ero.moveLeft press enter …" at bounding box center [576, 96] width 131 height 66
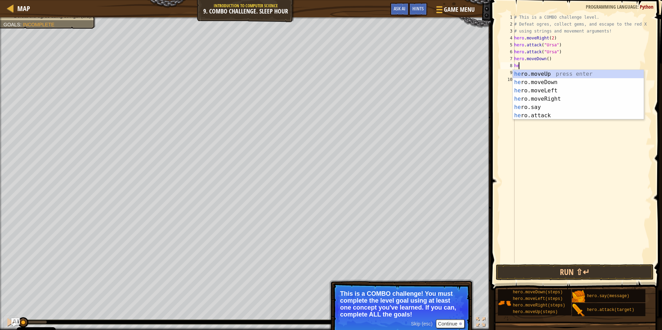
scroll to position [3, 0]
click at [445, 322] on button "Continue" at bounding box center [450, 324] width 29 height 9
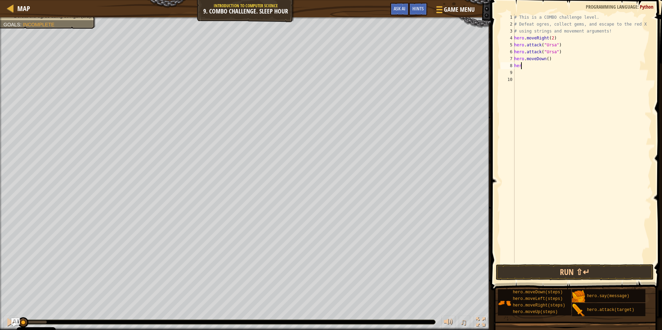
click at [528, 65] on div "# This is a COMBO challenge level. # Defeat [PERSON_NAME], collect gems, and es…" at bounding box center [582, 145] width 139 height 263
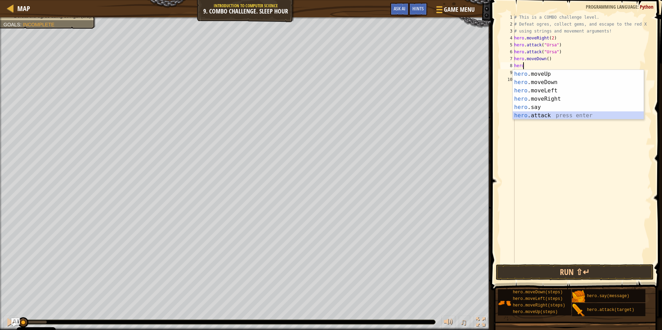
click at [540, 116] on div "hero .moveUp press enter hero .moveDown press enter hero .moveLeft press enter …" at bounding box center [578, 103] width 131 height 66
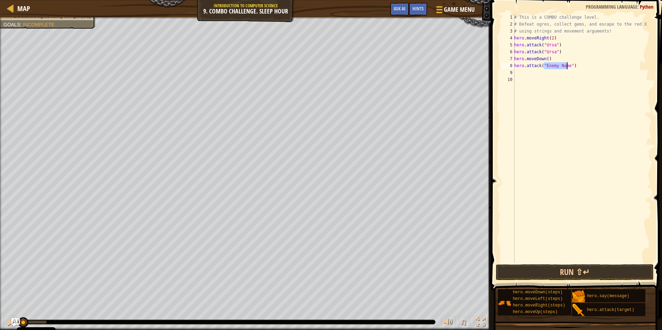
scroll to position [3, 3]
type textarea "hero.attack("Dudle")"
click at [533, 72] on div "# This is a COMBO challenge level. # Defeat [PERSON_NAME], collect gems, and es…" at bounding box center [582, 145] width 139 height 263
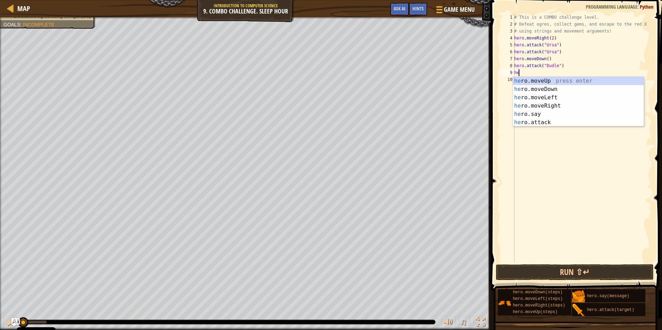
scroll to position [3, 0]
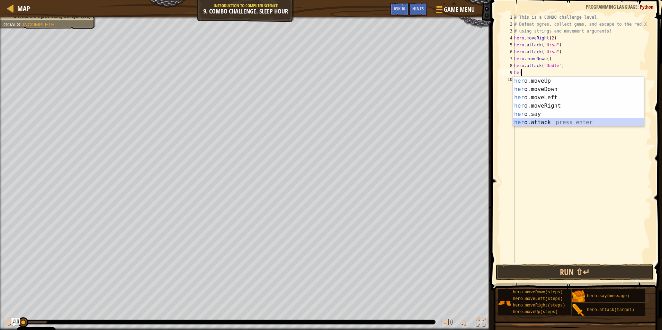
click at [540, 124] on div "her o.moveUp press enter her o.moveDown press enter her o.moveLeft press enter …" at bounding box center [578, 110] width 131 height 66
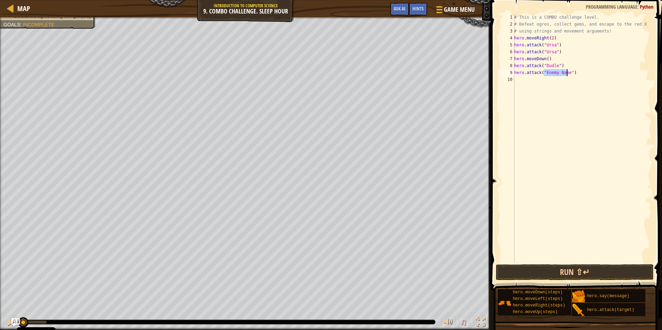
scroll to position [3, 3]
type textarea "hero.attack("Dudle")"
click at [536, 81] on div "# This is a COMBO challenge level. # Defeat [PERSON_NAME], collect gems, and es…" at bounding box center [582, 145] width 139 height 263
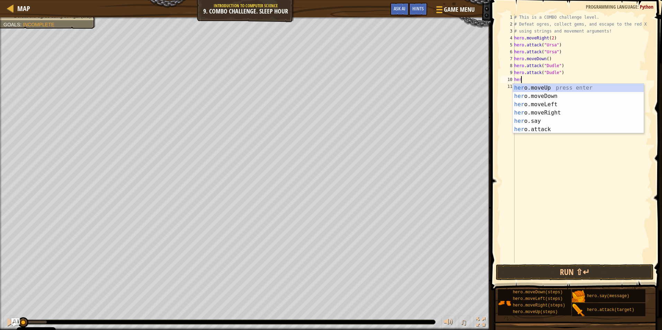
scroll to position [3, 0]
type textarea "hero"
click at [552, 107] on div "hero .moveUp press enter hero .moveDown press enter hero .moveLeft press enter …" at bounding box center [578, 117] width 131 height 66
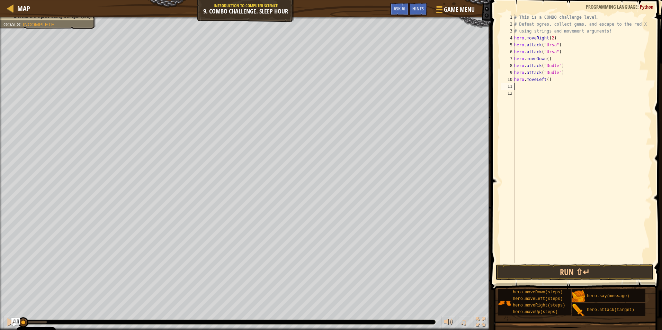
click at [545, 78] on div "# This is a COMBO challenge level. # Defeat [PERSON_NAME], collect gems, and es…" at bounding box center [582, 145] width 139 height 263
type textarea "hero.moveLeft(2)"
click at [532, 86] on div "# This is a COMBO challenge level. # Defeat [PERSON_NAME], collect gems, and es…" at bounding box center [582, 145] width 139 height 263
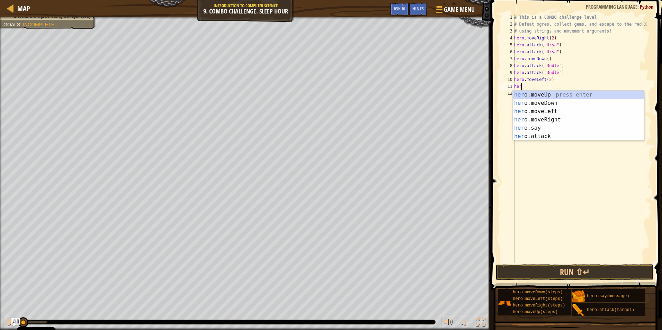
scroll to position [3, 0]
click at [548, 136] on div "hero .moveUp press enter hero .moveDown press enter hero .moveLeft press enter …" at bounding box center [578, 124] width 131 height 66
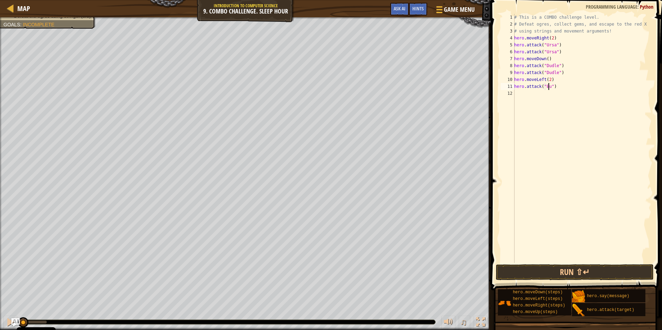
scroll to position [3, 3]
type textarea "hero.attack("Bubble")"
click at [522, 93] on div "# This is a COMBO challenge level. # Defeat [PERSON_NAME], collect gems, and es…" at bounding box center [582, 145] width 139 height 263
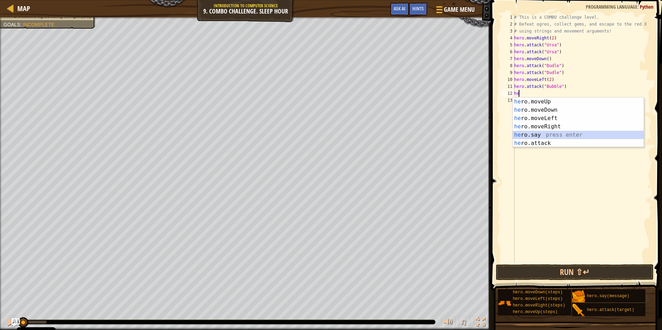
click at [543, 139] on div "he ro.moveUp press enter he ro.moveDown press enter he ro.moveLeft press enter …" at bounding box center [578, 131] width 131 height 66
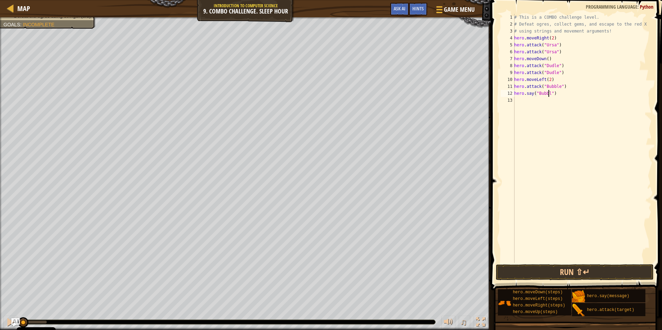
scroll to position [3, 3]
click at [561, 93] on div "# This is a COMBO challenge level. # Defeat [PERSON_NAME], collect gems, and es…" at bounding box center [582, 145] width 139 height 263
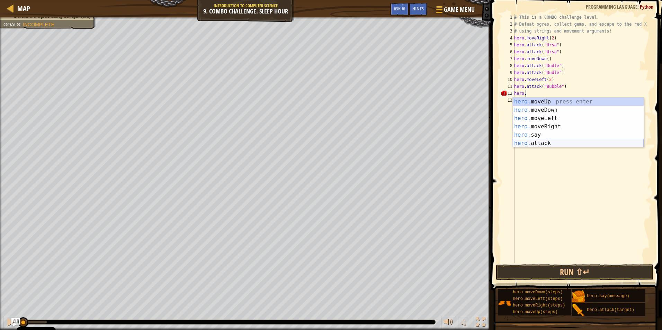
click at [550, 140] on div "hero. moveUp press enter hero. moveDown press enter hero. moveLeft press enter …" at bounding box center [578, 131] width 131 height 66
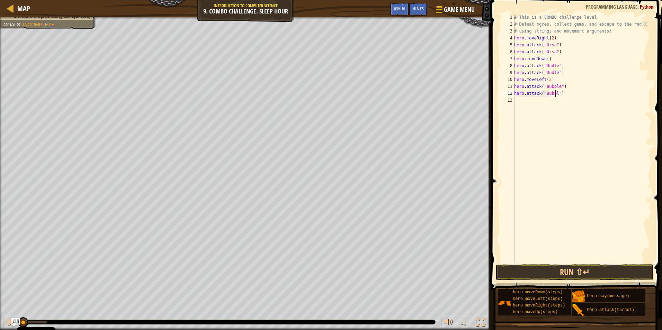
type textarea "hero.attack("Bubble")"
click at [534, 104] on div "# This is a COMBO challenge level. # Defeat [PERSON_NAME], collect gems, and es…" at bounding box center [582, 145] width 139 height 263
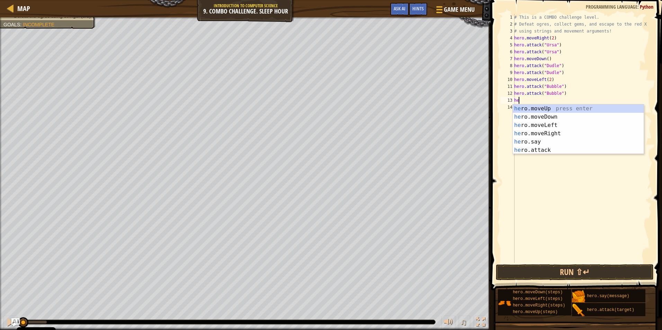
type textarea "her"
click at [550, 110] on div "her o.moveUp press enter her o.moveDown press enter her o.moveLeft press enter …" at bounding box center [578, 138] width 131 height 66
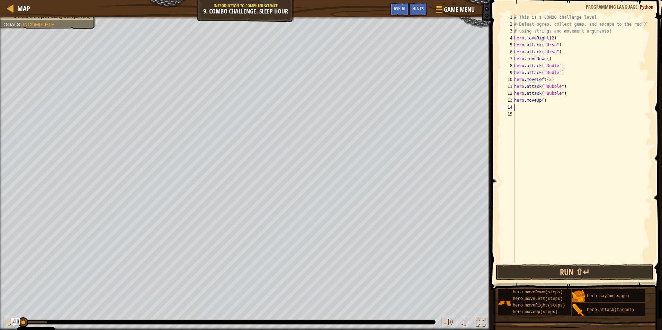
scroll to position [3, 0]
click at [541, 100] on div "# This is a COMBO challenge level. # Defeat [PERSON_NAME], collect gems, and es…" at bounding box center [582, 145] width 139 height 263
type textarea "hero.moveUp(2)"
click at [528, 109] on div "# This is a COMBO challenge level. # Defeat [PERSON_NAME], collect gems, and es…" at bounding box center [582, 145] width 139 height 263
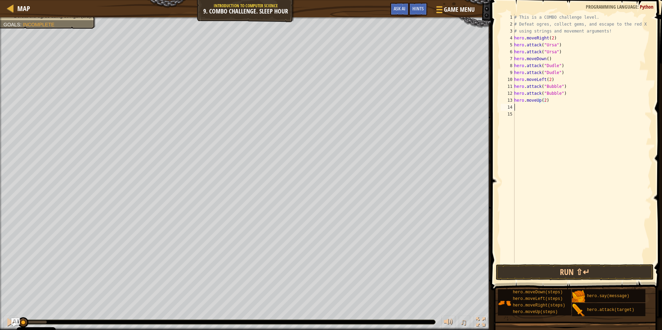
scroll to position [3, 0]
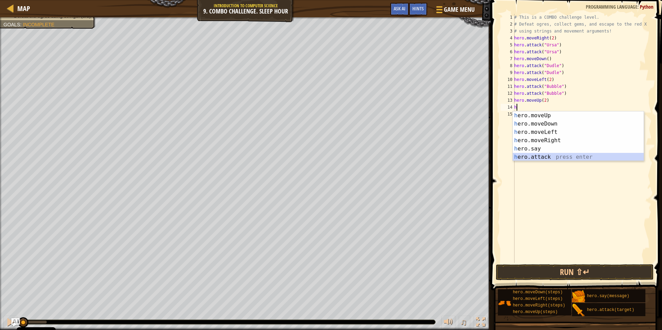
click at [541, 159] on div "h ero.moveUp press enter h ero.moveDown press enter h ero.moveLeft press enter …" at bounding box center [578, 144] width 131 height 66
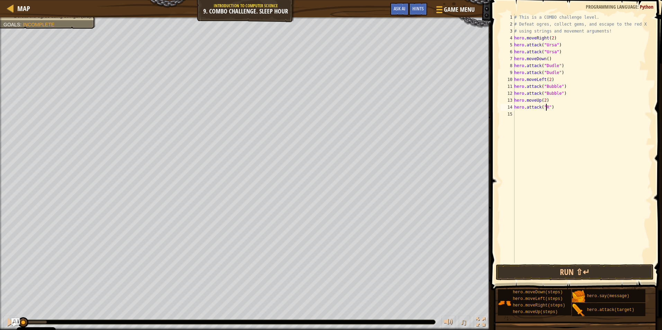
scroll to position [3, 3]
type textarea "hero.attack("Rexxar")"
click at [526, 115] on div "# This is a COMBO challenge level. # Defeat [PERSON_NAME], collect gems, and es…" at bounding box center [582, 145] width 139 height 263
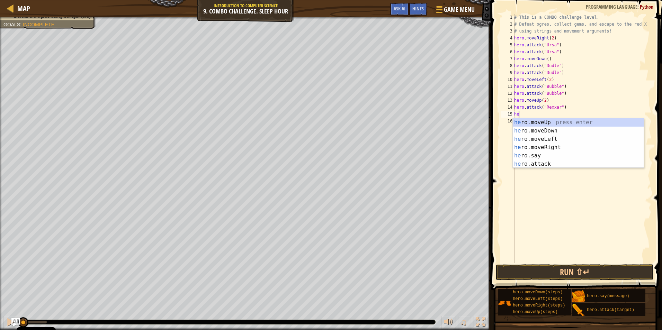
scroll to position [3, 0]
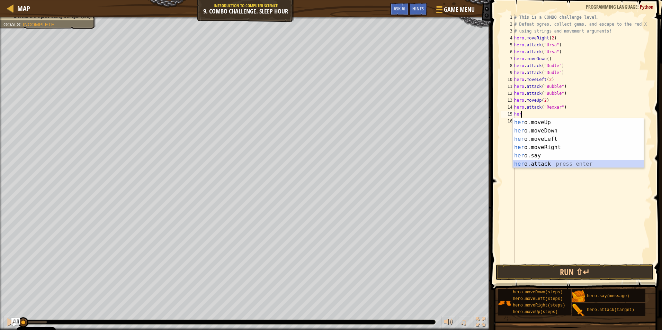
click at [543, 166] on div "her o.moveUp press enter her o.moveDown press enter her o.moveLeft press enter …" at bounding box center [578, 151] width 131 height 66
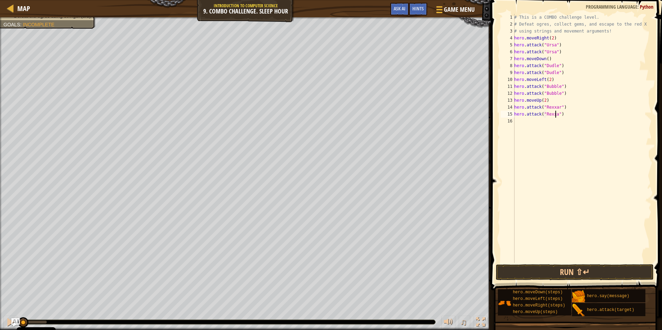
type textarea "hero.attack("Rexxar")"
click at [540, 119] on div "# This is a COMBO challenge level. # Defeat [PERSON_NAME], collect gems, and es…" at bounding box center [582, 145] width 139 height 263
type textarea "h"
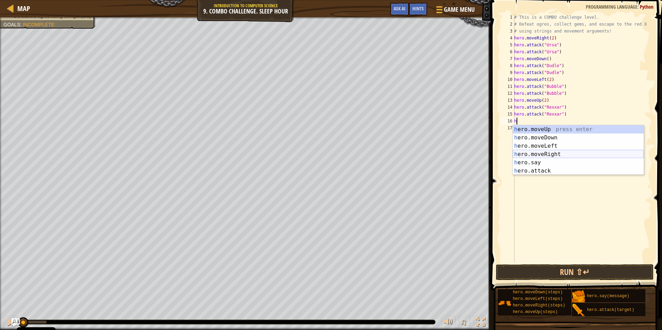
click at [548, 154] on div "h ero.moveUp press enter h ero.moveDown press enter h ero.moveLeft press enter …" at bounding box center [578, 158] width 131 height 66
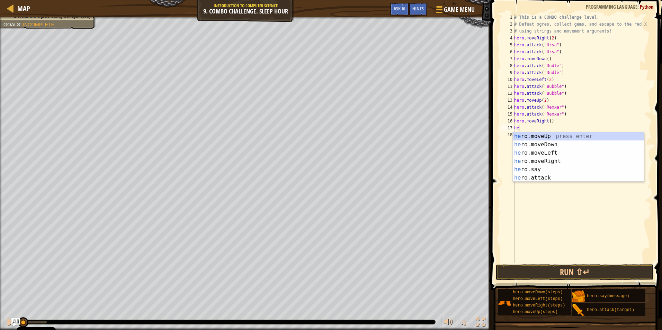
scroll to position [3, 0]
click at [545, 181] on div "her o.moveUp press enter her o.moveDown press enter her o.moveLeft press enter …" at bounding box center [578, 165] width 131 height 66
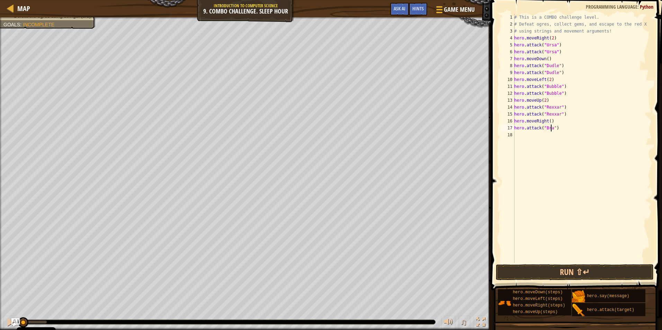
scroll to position [3, 3]
type textarea "hero.attack("Brack")"
click at [518, 132] on div "# This is a COMBO challenge level. # Defeat [PERSON_NAME], collect gems, and es…" at bounding box center [582, 145] width 139 height 263
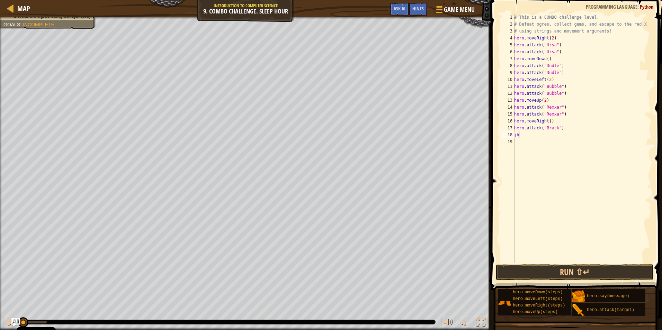
type textarea "j"
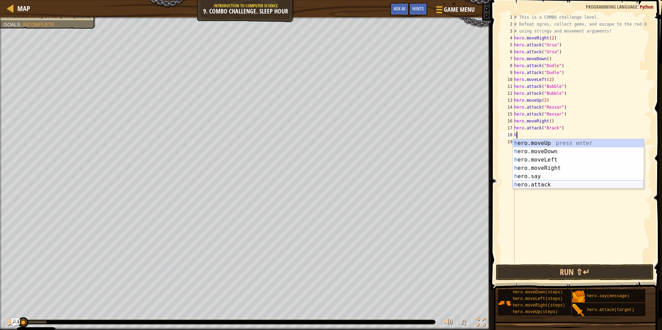
click at [546, 184] on div "h ero.moveUp press enter h ero.moveDown press enter h ero.moveLeft press enter …" at bounding box center [578, 172] width 131 height 66
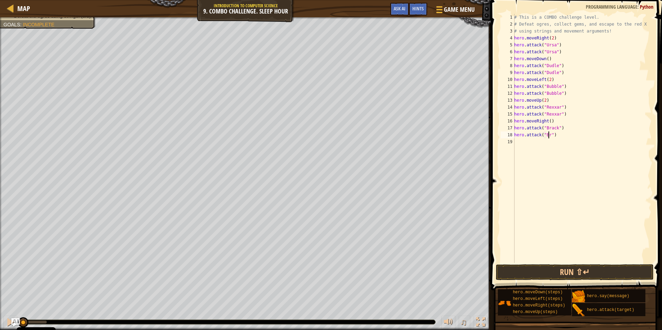
scroll to position [3, 3]
type textarea "hero.attack("Brak")"
click at [531, 143] on div "# This is a COMBO challenge level. # Defeat [PERSON_NAME], collect gems, and es…" at bounding box center [582, 145] width 139 height 263
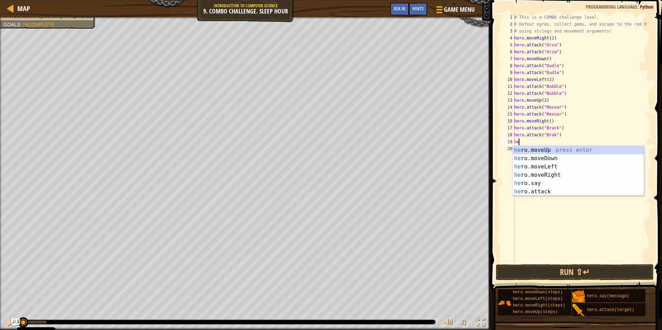
type textarea "her"
click at [547, 175] on div "her o.moveUp press enter her o.moveDown press enter her o.moveLeft press enter …" at bounding box center [578, 179] width 131 height 66
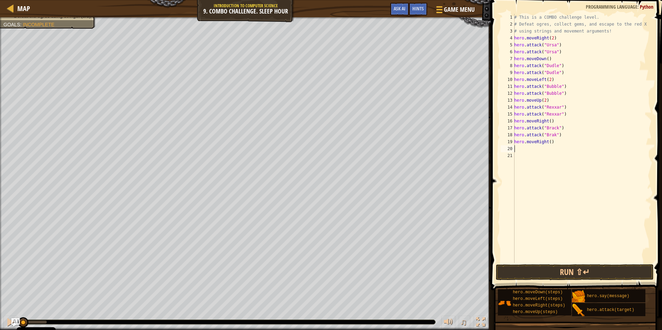
scroll to position [3, 0]
click at [547, 142] on div "# This is a COMBO challenge level. # Defeat [PERSON_NAME], collect gems, and es…" at bounding box center [582, 145] width 139 height 263
click at [548, 141] on div "# This is a COMBO challenge level. # Defeat [PERSON_NAME], collect gems, and es…" at bounding box center [582, 145] width 139 height 263
click at [581, 276] on button "Run ⇧↵" at bounding box center [575, 273] width 158 height 16
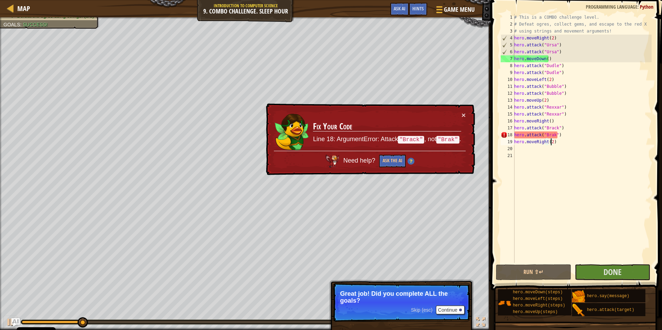
click at [553, 128] on div "# This is a COMBO challenge level. # Defeat [PERSON_NAME], collect gems, and es…" at bounding box center [582, 145] width 139 height 263
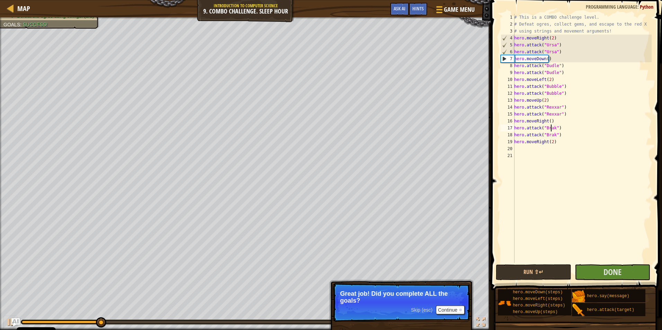
click at [558, 141] on div "# This is a COMBO challenge level. # Defeat [PERSON_NAME], collect gems, and es…" at bounding box center [582, 145] width 139 height 263
type textarea "hero.moveRight(2)"
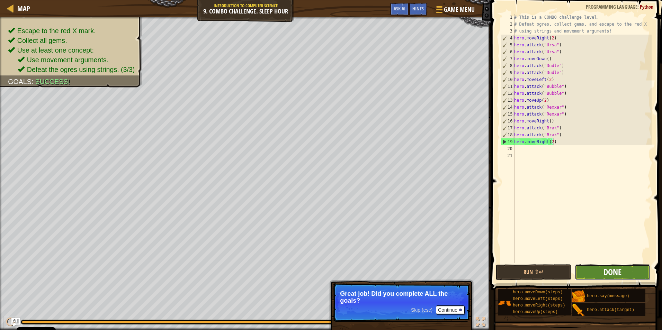
click at [603, 272] on button "Done" at bounding box center [612, 273] width 75 height 16
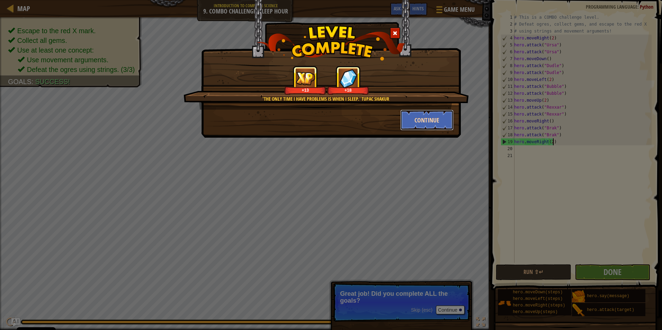
click at [422, 120] on button "Continue" at bounding box center [427, 120] width 54 height 21
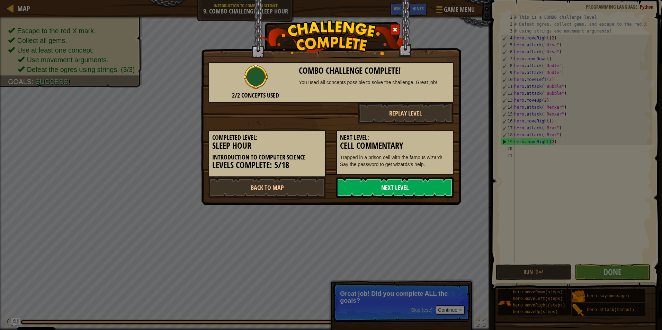
click at [407, 184] on link "Next Level" at bounding box center [394, 187] width 117 height 21
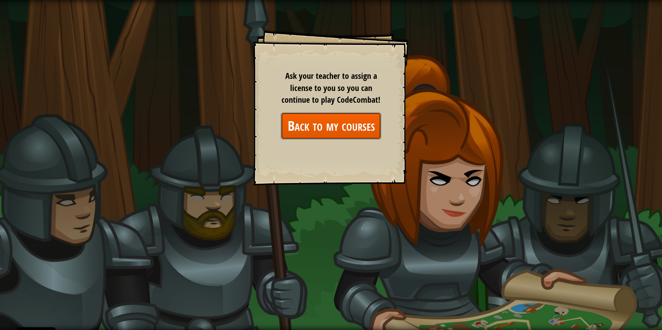
click at [352, 122] on link "Back to my courses" at bounding box center [331, 126] width 100 height 27
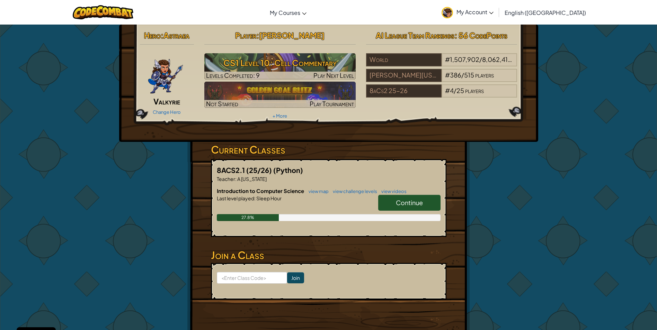
click at [430, 204] on link "Continue" at bounding box center [409, 203] width 62 height 16
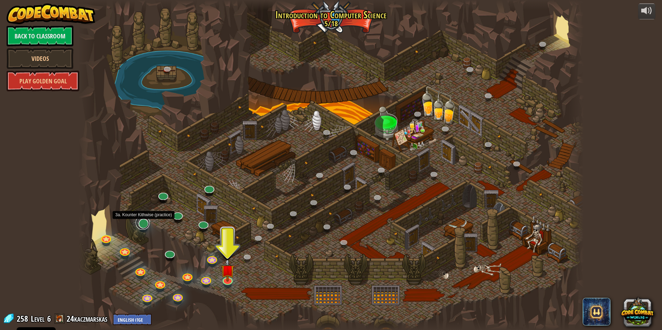
click at [143, 228] on link at bounding box center [143, 223] width 14 height 14
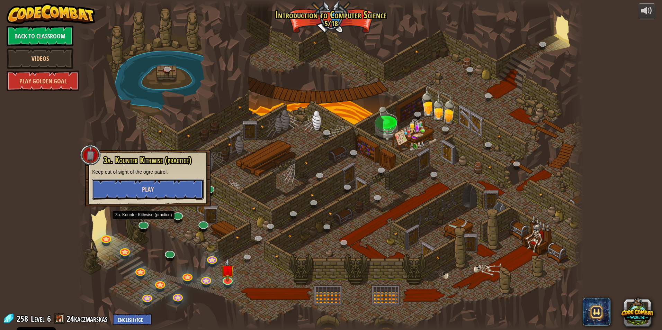
click at [159, 188] on button "Play" at bounding box center [147, 189] width 111 height 21
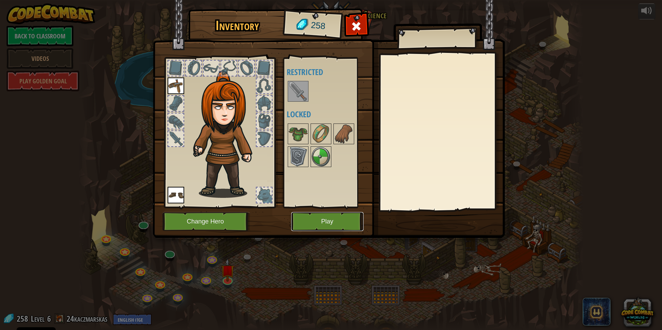
click at [311, 214] on button "Play" at bounding box center [327, 221] width 72 height 19
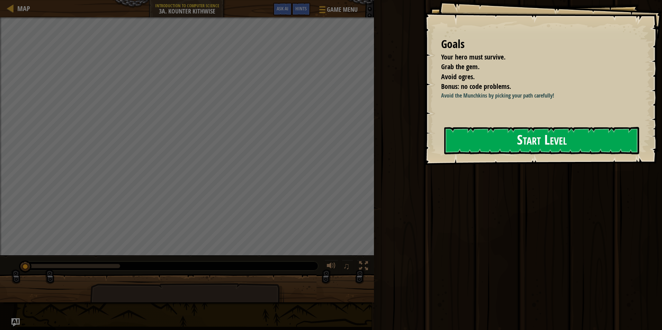
click at [470, 141] on button "Start Level" at bounding box center [541, 140] width 195 height 27
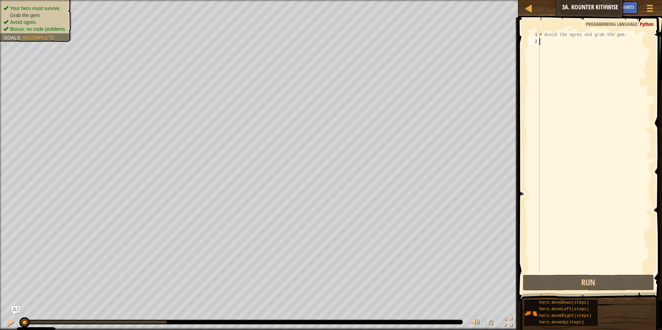
type textarea "h"
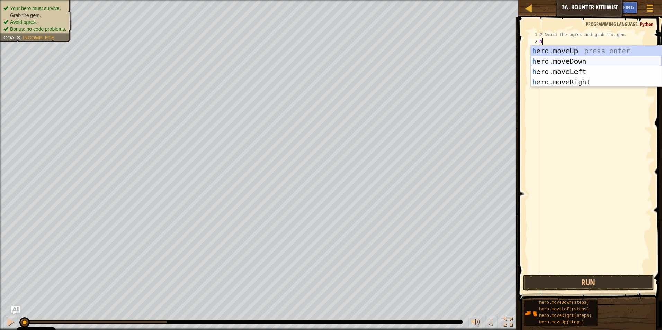
click at [573, 63] on div "h ero.moveUp press enter h ero.moveDown press enter h ero.moveLeft press enter …" at bounding box center [596, 77] width 131 height 62
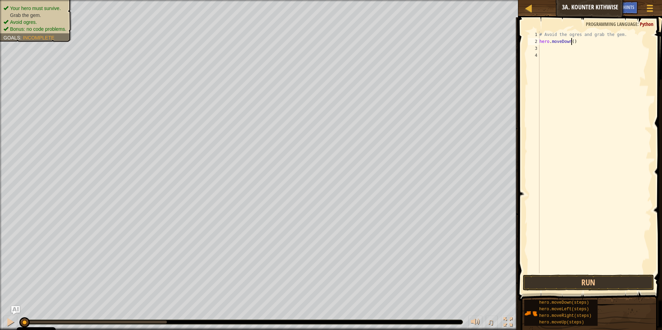
click at [571, 41] on div "# Avoid the ogres and grab the gem. hero . moveDown ( )" at bounding box center [595, 159] width 114 height 256
type textarea "hero.moveDown()"
click at [545, 52] on div "# Avoid the ogres and grab the gem. hero . moveDown ( )" at bounding box center [595, 159] width 114 height 256
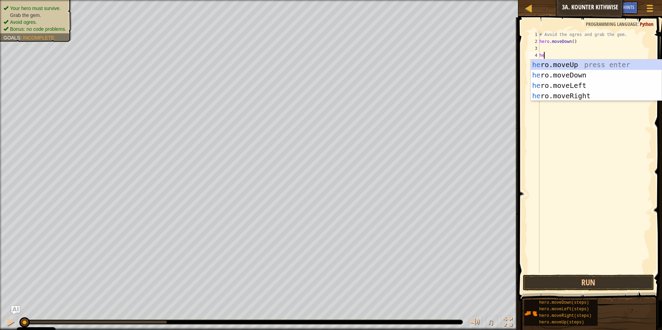
type textarea "her"
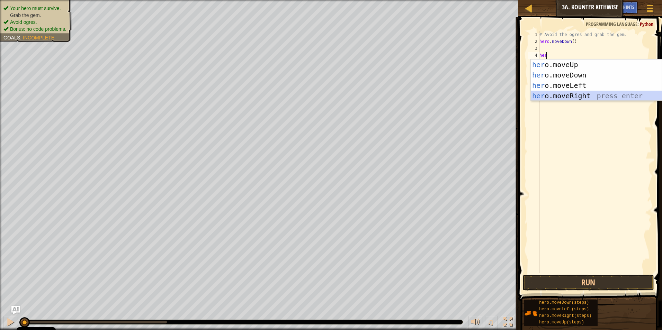
click at [579, 97] on div "her o.moveUp press enter her o.moveDown press enter her o.moveLeft press enter …" at bounding box center [596, 91] width 131 height 62
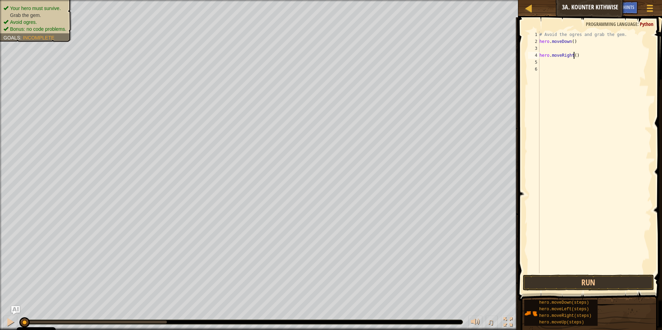
click at [574, 54] on div "# Avoid the ogres and grab the gem. hero . moveDown ( ) hero . moveRight ( )" at bounding box center [595, 159] width 114 height 256
type textarea "hero.moveRight(2)"
click at [548, 47] on div "# Avoid the ogres and grab the gem. hero . moveDown ( ) hero . moveRight ( 2 )" at bounding box center [595, 159] width 114 height 256
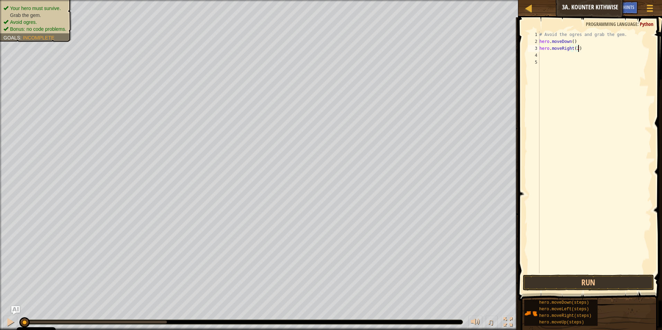
click at [582, 48] on div "# Avoid the ogres and grab the gem. hero . moveDown ( ) hero . moveRight ( 2 )" at bounding box center [595, 159] width 114 height 256
type textarea "hero.moveRight(2)"
click at [608, 283] on button "Run" at bounding box center [589, 283] width 132 height 16
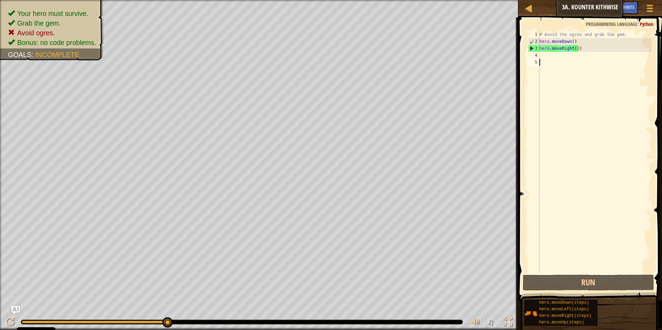
click at [570, 61] on div "# Avoid the ogres and grab the gem. hero . moveDown ( ) hero . moveRight ( 2 )" at bounding box center [595, 159] width 114 height 256
click at [577, 279] on button "Run" at bounding box center [589, 283] width 132 height 16
click at [590, 45] on div "# Avoid the ogres and grab the gem. hero . moveDown ( ) hero . moveRight ( 2 )" at bounding box center [595, 159] width 114 height 256
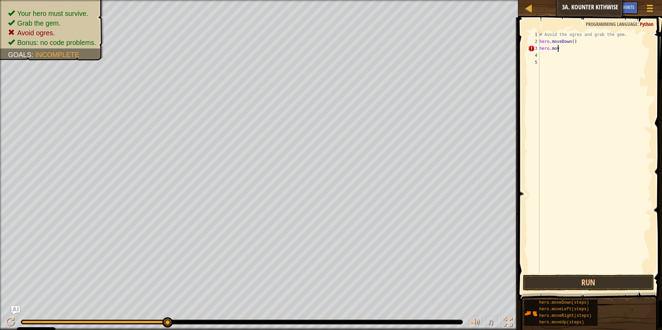
type textarea "h"
click at [578, 41] on div "# Avoid the ogres and grab the gem. hero . moveDown ( )" at bounding box center [595, 159] width 114 height 256
type textarea "h"
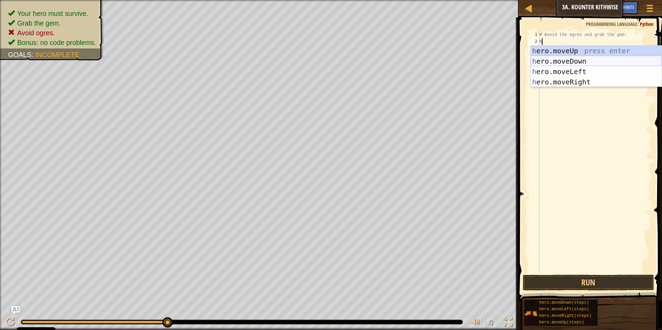
click at [565, 57] on div "h ero.moveUp press enter h ero.moveDown press enter h ero.moveLeft press enter …" at bounding box center [596, 77] width 131 height 62
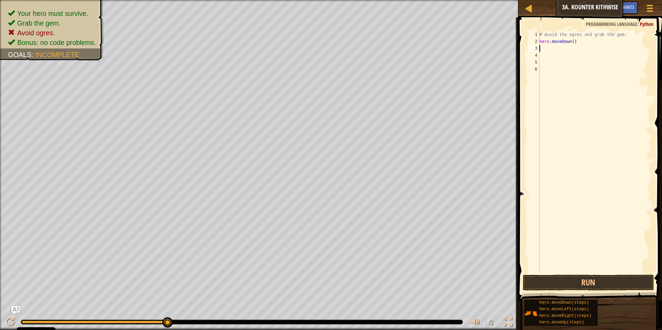
click at [572, 42] on div "# Avoid the ogres and grab the gem. hero . moveDown ( )" at bounding box center [595, 159] width 114 height 256
type textarea "hero.moveDown(2)"
click at [577, 285] on button "Run" at bounding box center [589, 283] width 132 height 16
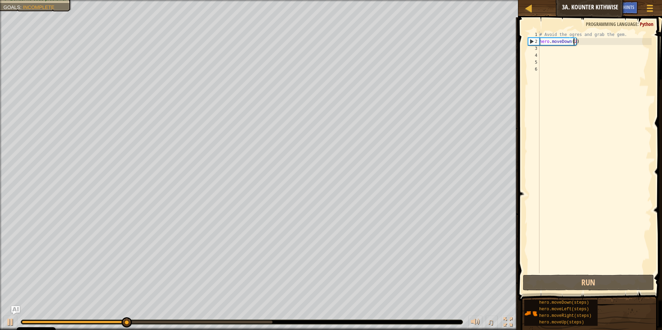
click at [543, 48] on div "# Avoid the ogres and grab the gem. hero . moveDown ( 2 )" at bounding box center [595, 159] width 114 height 256
type textarea "h"
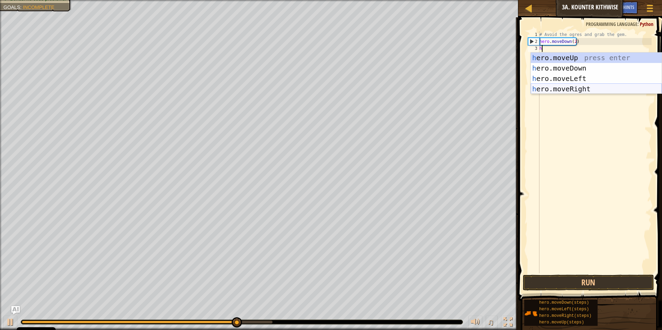
click at [575, 90] on div "h ero.moveUp press enter h ero.moveDown press enter h ero.moveLeft press enter …" at bounding box center [596, 84] width 131 height 62
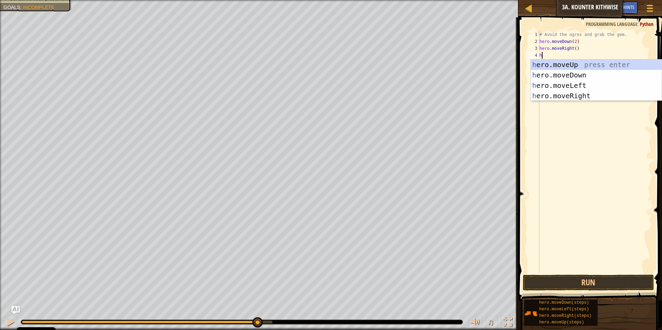
type textarea "h"
click at [567, 64] on div "h ero.moveUp press enter h ero.moveDown press enter h ero.moveLeft press enter …" at bounding box center [596, 91] width 131 height 62
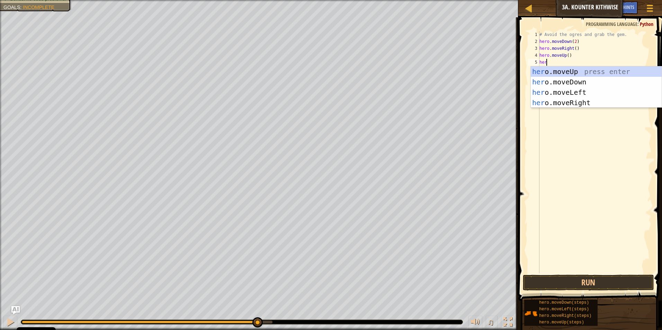
type textarea "hero"
click at [573, 102] on div "hero .moveUp press enter hero .moveDown press enter hero .moveLeft press enter …" at bounding box center [596, 97] width 131 height 62
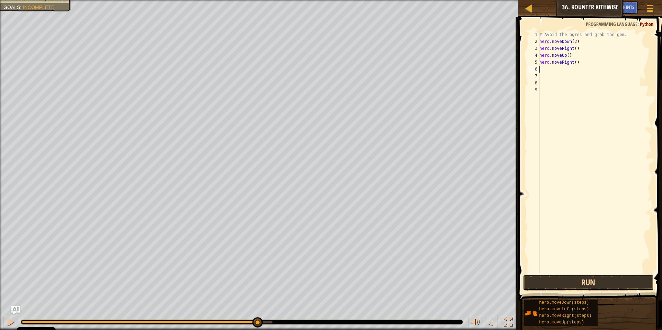
click at [583, 283] on button "Run" at bounding box center [589, 283] width 132 height 16
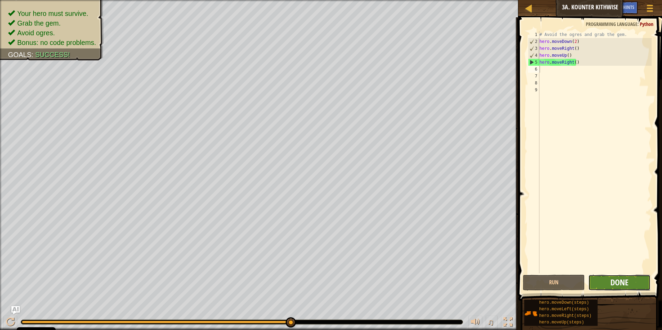
click at [622, 283] on span "Done" at bounding box center [619, 282] width 18 height 11
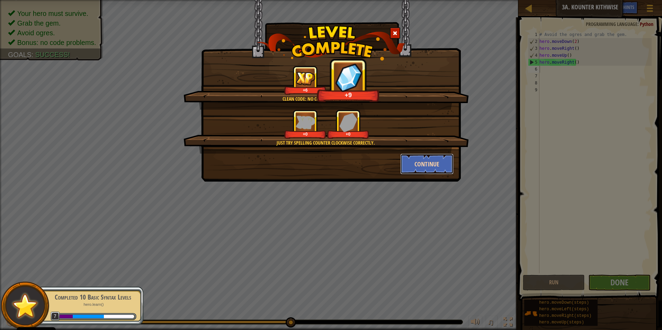
click at [437, 161] on button "Continue" at bounding box center [427, 164] width 54 height 21
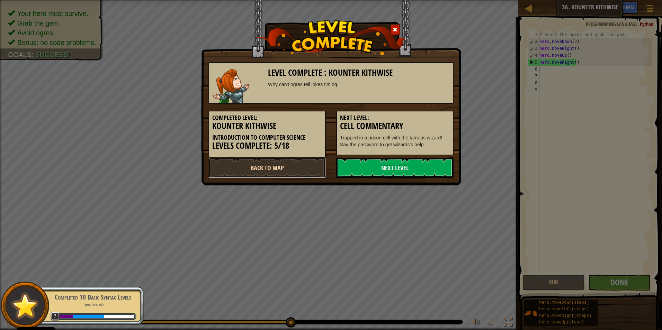
click at [288, 167] on link "Back to Map" at bounding box center [266, 168] width 117 height 21
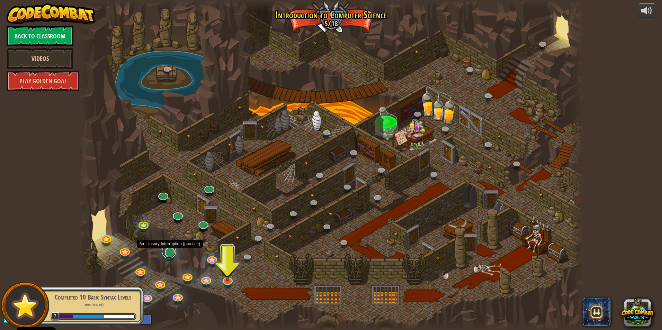
click at [171, 252] on link at bounding box center [169, 252] width 14 height 14
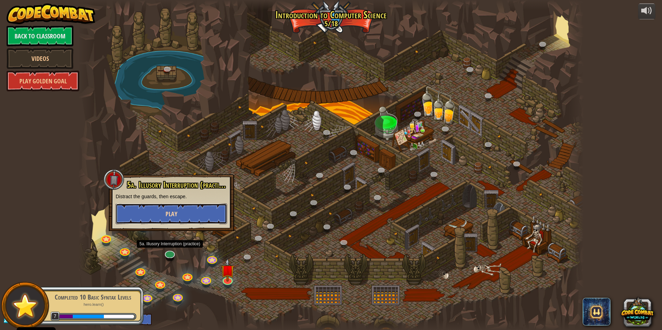
click at [185, 215] on button "Play" at bounding box center [171, 214] width 111 height 21
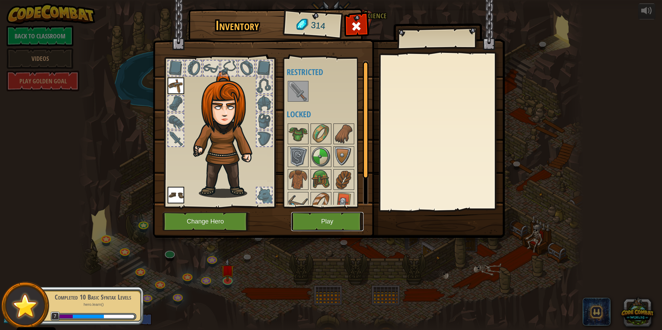
click at [358, 221] on button "Play" at bounding box center [327, 221] width 72 height 19
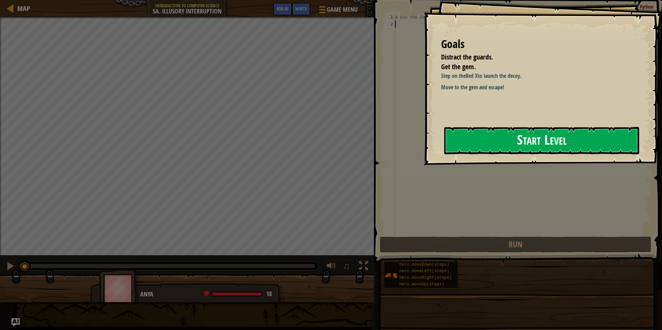
click at [538, 145] on button "Start Level" at bounding box center [541, 140] width 195 height 27
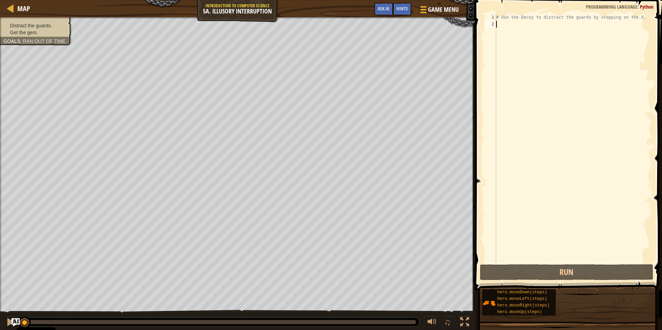
type textarea "h"
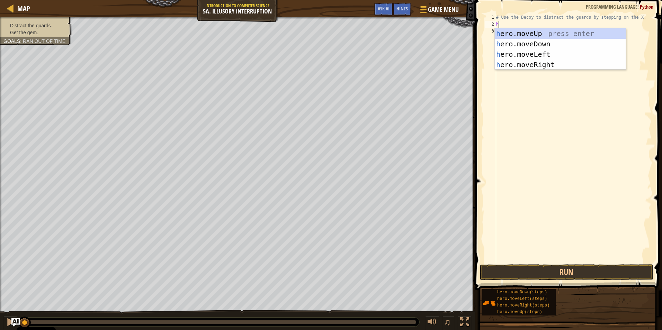
scroll to position [3, 0]
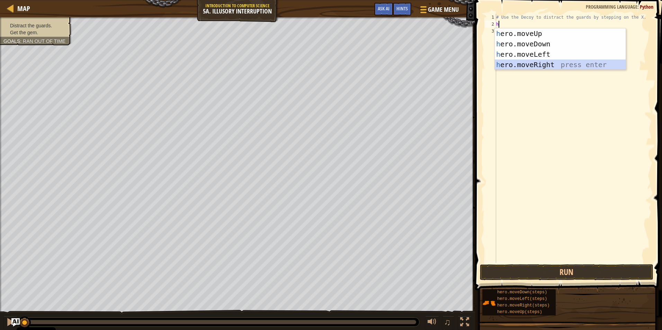
click at [551, 64] on div "h ero.moveUp press enter h ero.moveDown press enter h ero.moveLeft press enter …" at bounding box center [560, 59] width 131 height 62
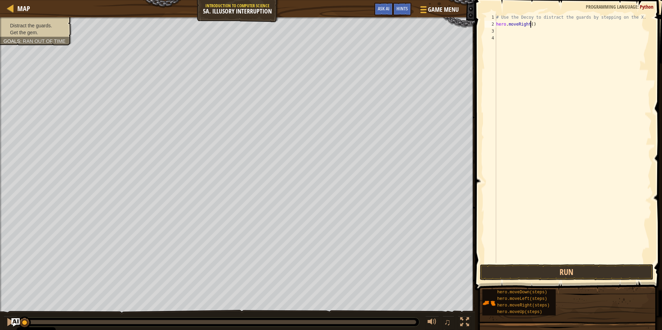
click at [530, 24] on div "# Use the Decoy to distract the guards by stepping on the X. hero . moveRight (…" at bounding box center [573, 145] width 157 height 263
type textarea "hero.moveRight(3)"
click at [509, 32] on div "# Use the Decoy to distract the guards by stepping on the X. hero . moveRight (…" at bounding box center [573, 145] width 157 height 263
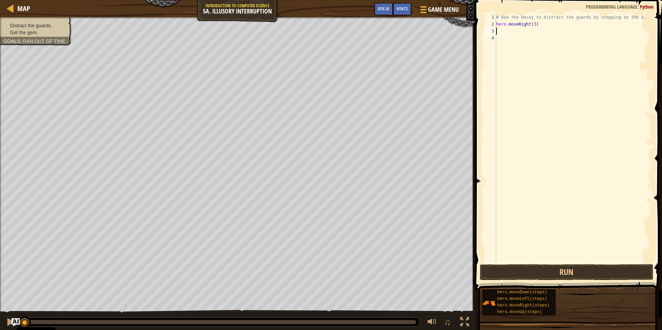
click at [532, 25] on div "# Use the Decoy to distract the guards by stepping on the X. hero . moveRight (…" at bounding box center [573, 145] width 157 height 263
click at [562, 273] on button "Run" at bounding box center [566, 273] width 173 height 16
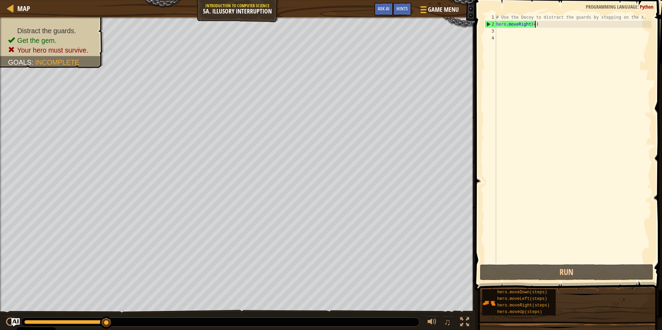
click at [552, 24] on div "# Use the Decoy to distract the guards by stepping on the X. hero . moveRight (…" at bounding box center [573, 145] width 157 height 263
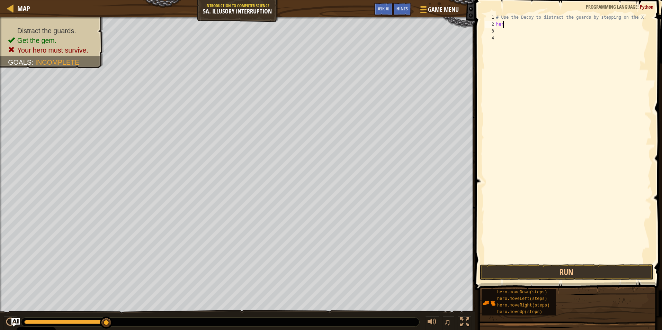
scroll to position [3, 0]
type textarea "h"
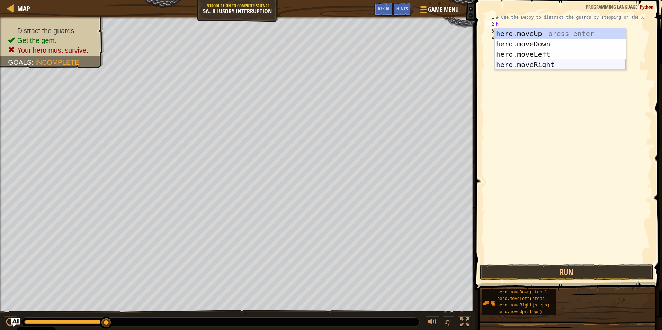
click at [538, 65] on div "h ero.moveUp press enter h ero.moveDown press enter h ero.moveLeft press enter …" at bounding box center [560, 59] width 131 height 62
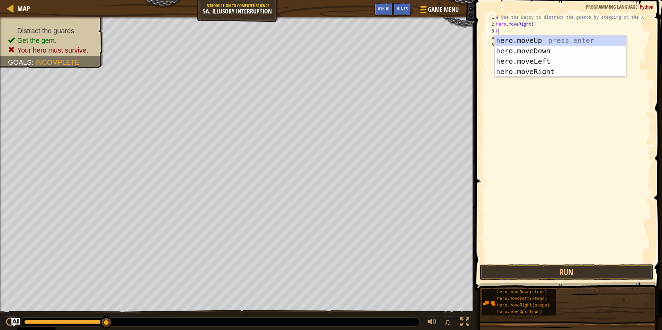
type textarea "h"
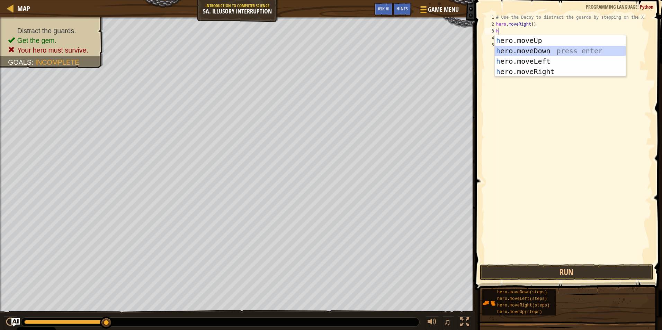
click at [539, 52] on div "h ero.moveUp press enter h ero.moveDown press enter h ero.moveLeft press enter …" at bounding box center [560, 66] width 131 height 62
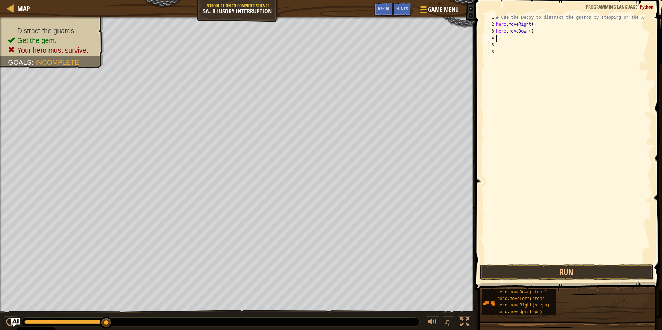
click at [527, 29] on div "# Use the Decoy to distract the guards by stepping on the X. hero . moveRight (…" at bounding box center [573, 145] width 157 height 263
type textarea "hero.moveDown(2)"
click at [509, 38] on div "# Use the Decoy to distract the guards by stepping on the X. hero . moveRight (…" at bounding box center [573, 145] width 157 height 263
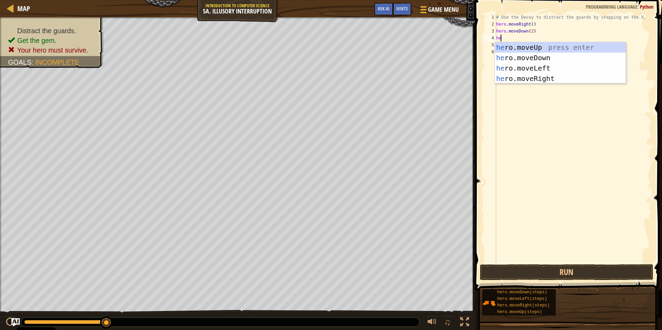
type textarea "her"
click at [520, 81] on div "her o.moveUp press enter her o.moveDown press enter her o.moveLeft press enter …" at bounding box center [560, 73] width 131 height 62
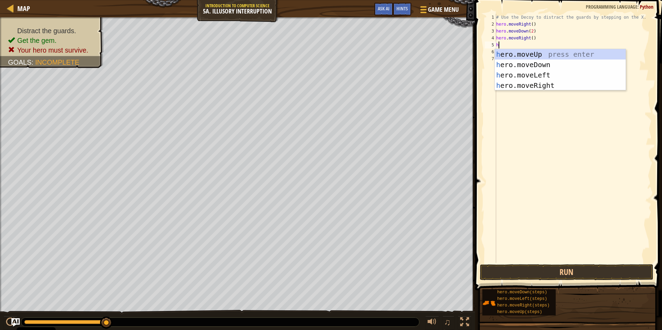
type textarea "he"
click at [531, 53] on div "he ro.moveUp press enter he ro.moveDown press enter he ro.moveLeft press enter …" at bounding box center [560, 80] width 131 height 62
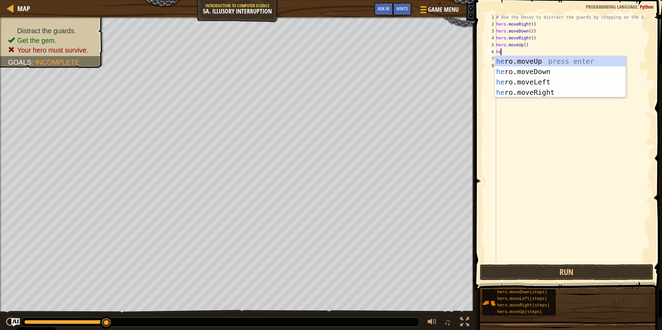
type textarea "her"
click at [532, 96] on div "her o.moveUp press enter her o.moveDown press enter her o.moveLeft press enter …" at bounding box center [560, 87] width 131 height 62
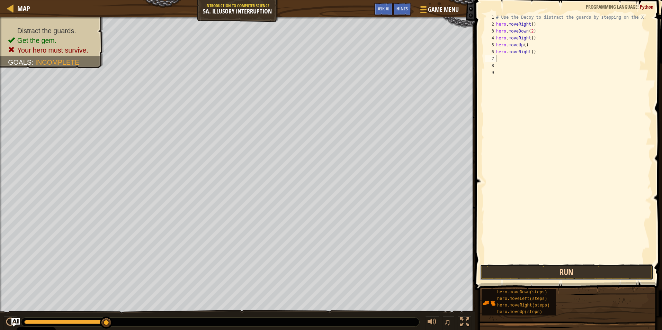
click at [525, 271] on button "Run" at bounding box center [566, 273] width 173 height 16
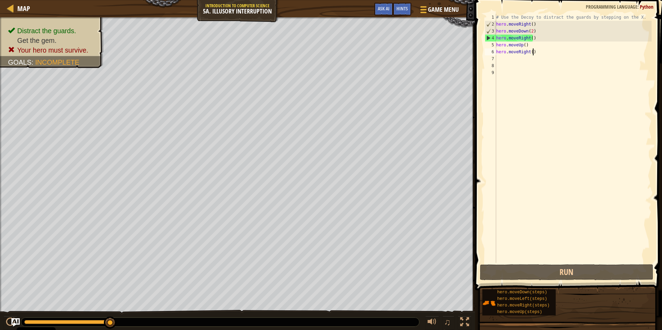
click at [542, 52] on div "# Use the Decoy to distract the guards by stepping on the X. hero . moveRight (…" at bounding box center [573, 145] width 157 height 263
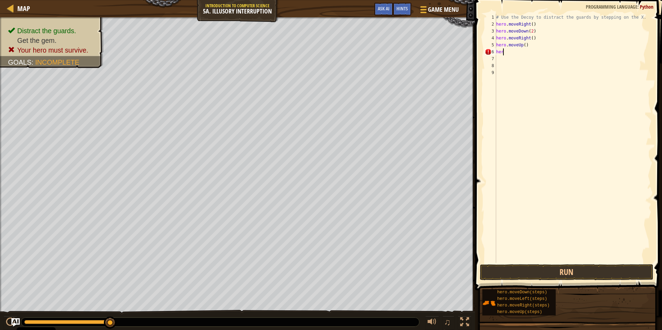
type textarea "h"
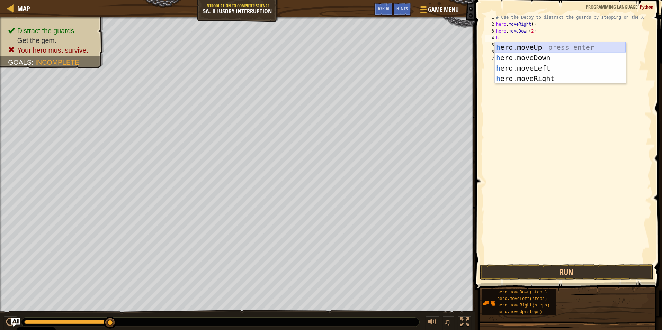
click at [531, 50] on div "h ero.moveUp press enter h ero.moveDown press enter h ero.moveLeft press enter …" at bounding box center [560, 73] width 131 height 62
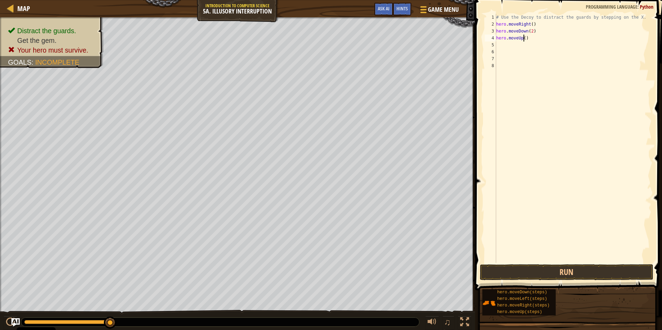
click at [524, 36] on div "# Use the Decoy to distract the guards by stepping on the X. hero . moveRight (…" at bounding box center [573, 145] width 157 height 263
type textarea "hero.moveUp(2)"
click at [512, 45] on div "# Use the Decoy to distract the guards by stepping on the X. hero . moveRight (…" at bounding box center [573, 145] width 157 height 263
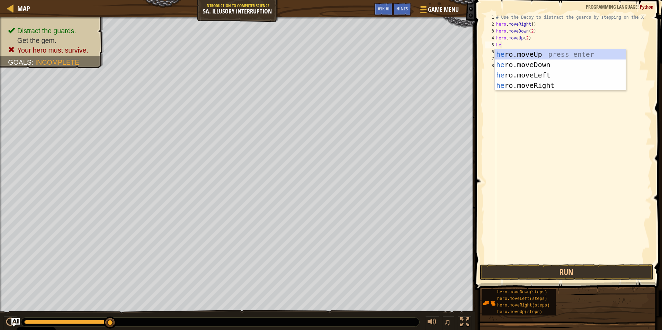
type textarea "her"
click at [536, 84] on div "her o.moveUp press enter her o.moveDown press enter her o.moveLeft press enter …" at bounding box center [560, 80] width 131 height 62
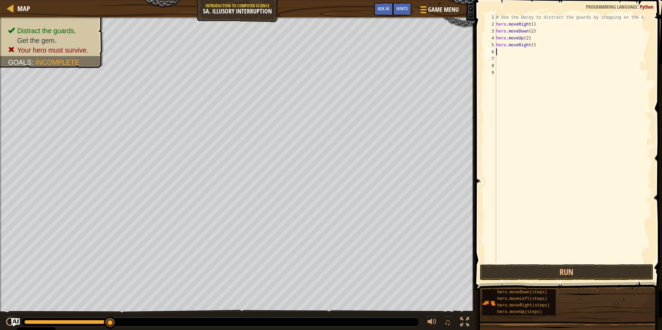
click at [531, 45] on div "# Use the Decoy to distract the guards by stepping on the X. hero . moveRight (…" at bounding box center [573, 145] width 157 height 263
type textarea "hero.moveRight(3)"
click at [550, 272] on button "Run" at bounding box center [566, 273] width 173 height 16
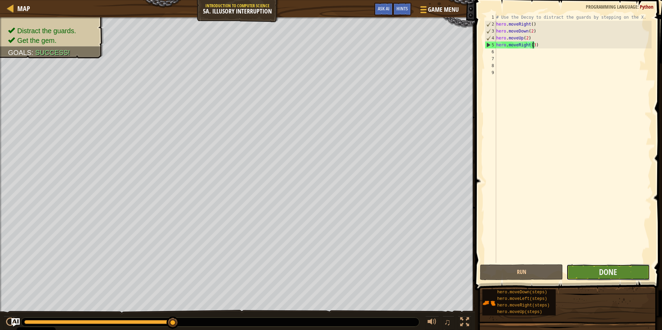
click at [590, 275] on button "Done" at bounding box center [608, 273] width 83 height 16
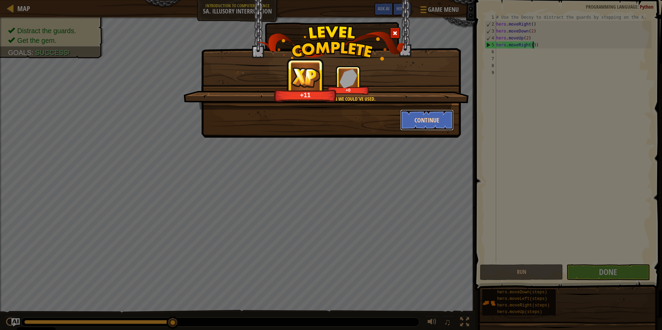
click at [422, 121] on button "Continue" at bounding box center [427, 120] width 54 height 21
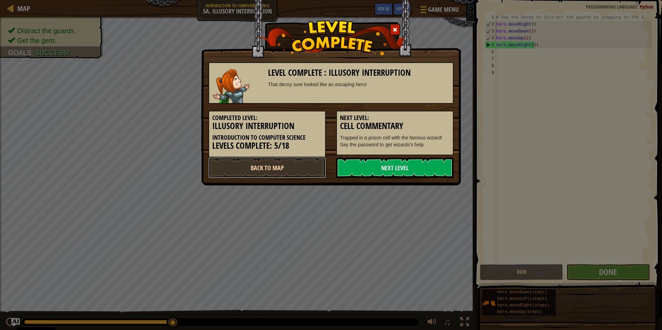
click at [296, 169] on link "Back to Map" at bounding box center [266, 168] width 117 height 21
